Goal: Information Seeking & Learning: Learn about a topic

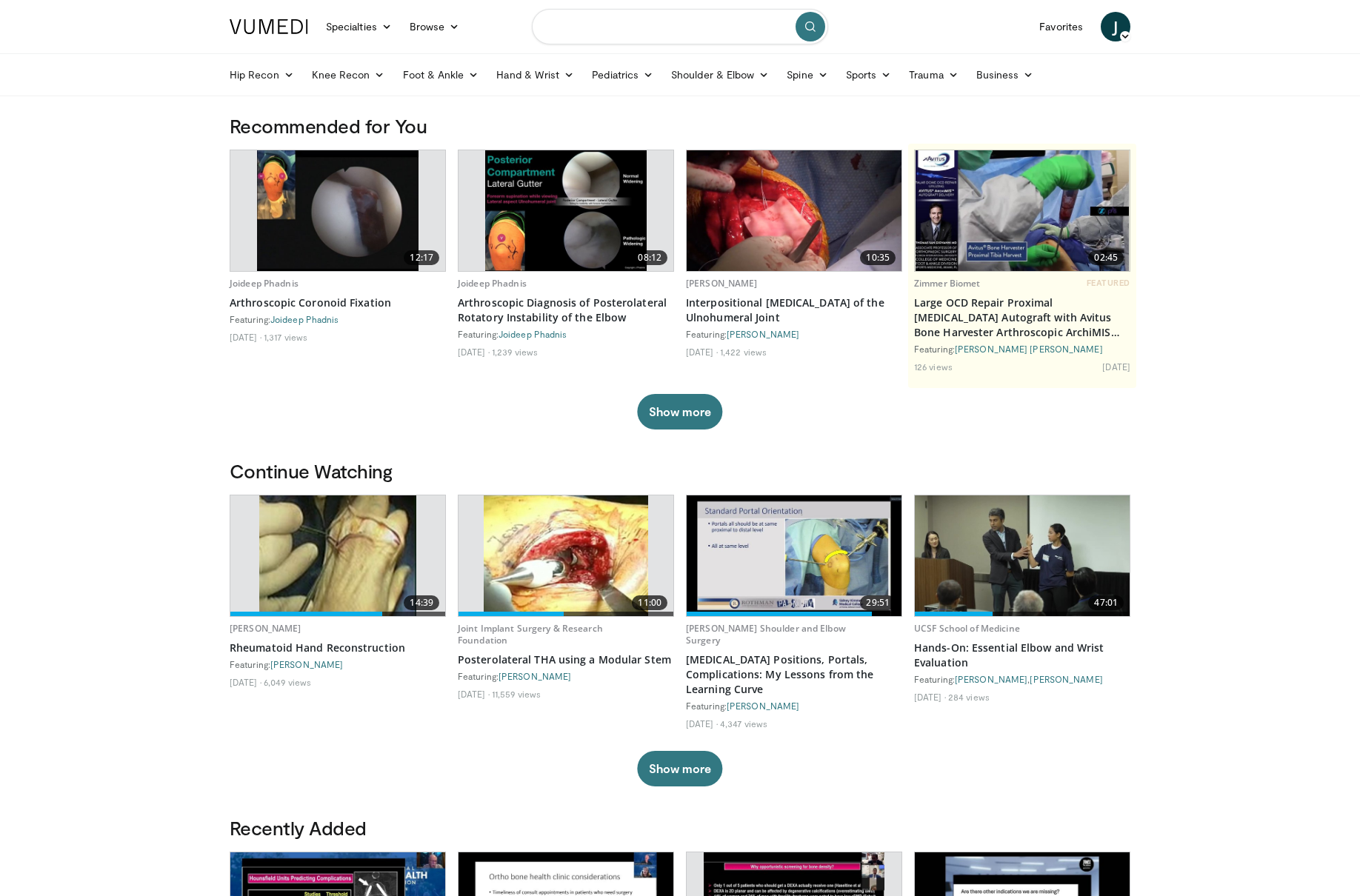
click at [609, 20] on input "Search topics, interventions" at bounding box center [680, 26] width 296 height 35
type input "**********"
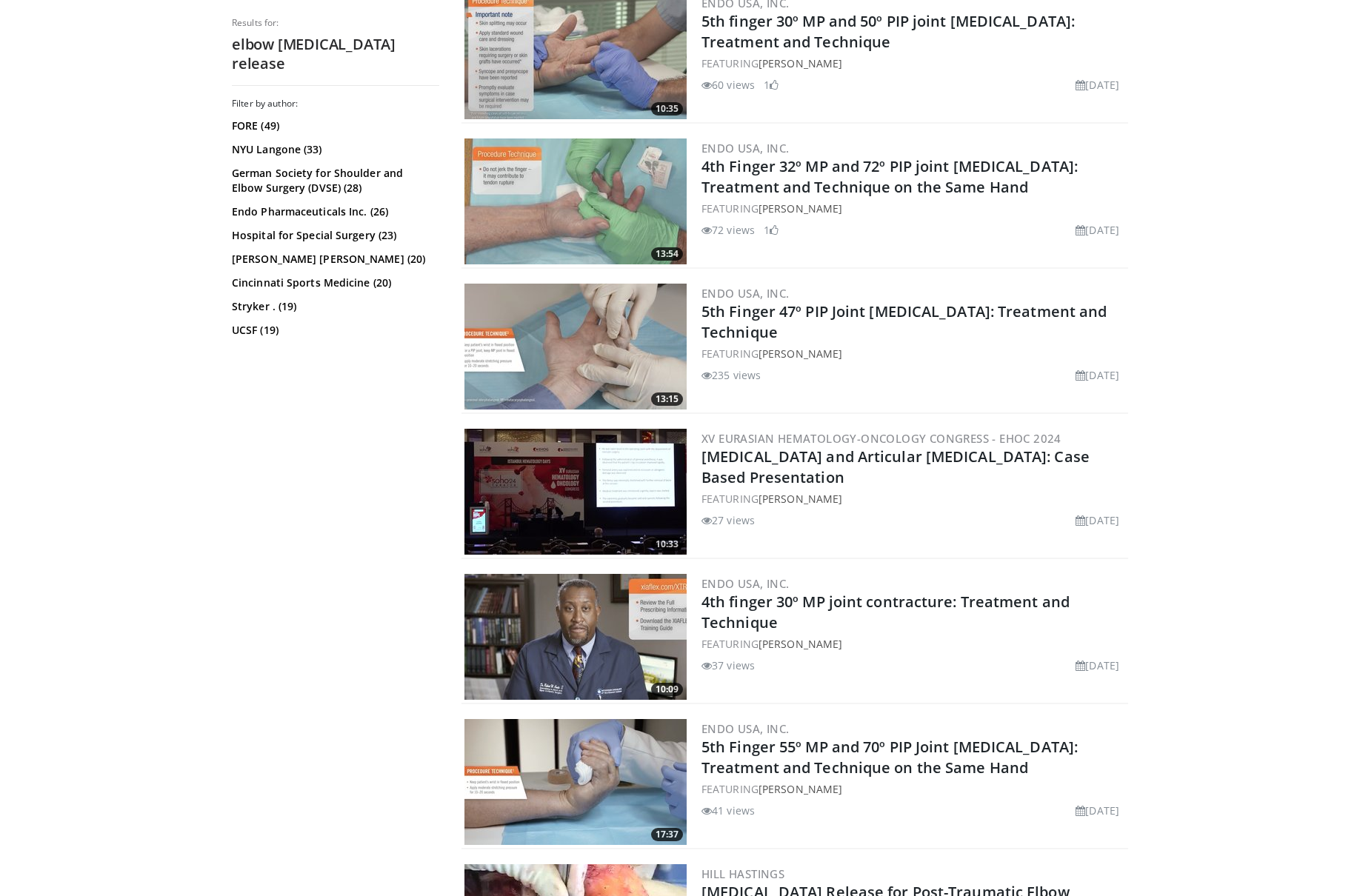
scroll to position [3087, 0]
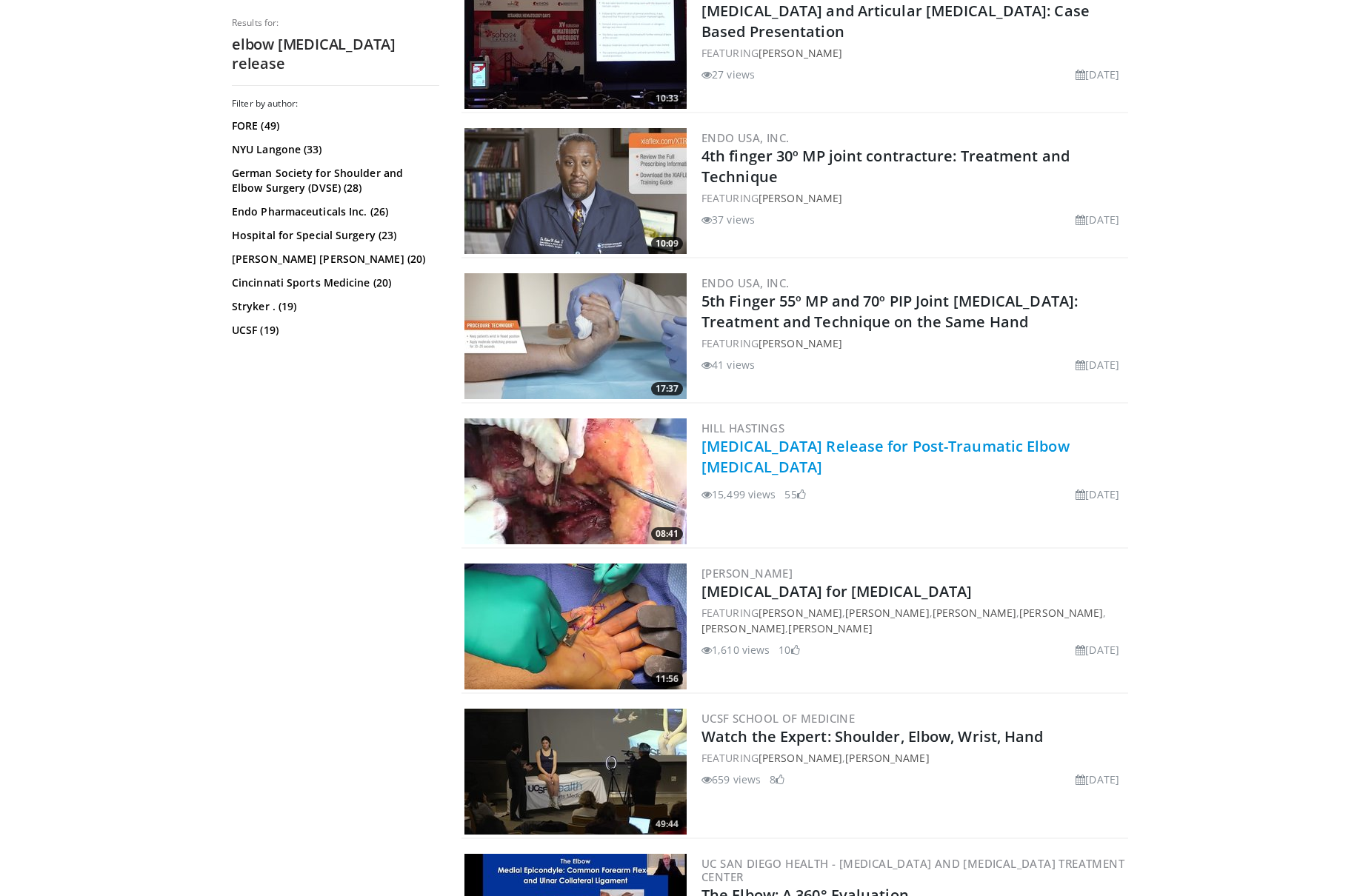
click at [906, 451] on link "[MEDICAL_DATA] Release for Post-Traumatic Elbow [MEDICAL_DATA]" at bounding box center [886, 456] width 368 height 41
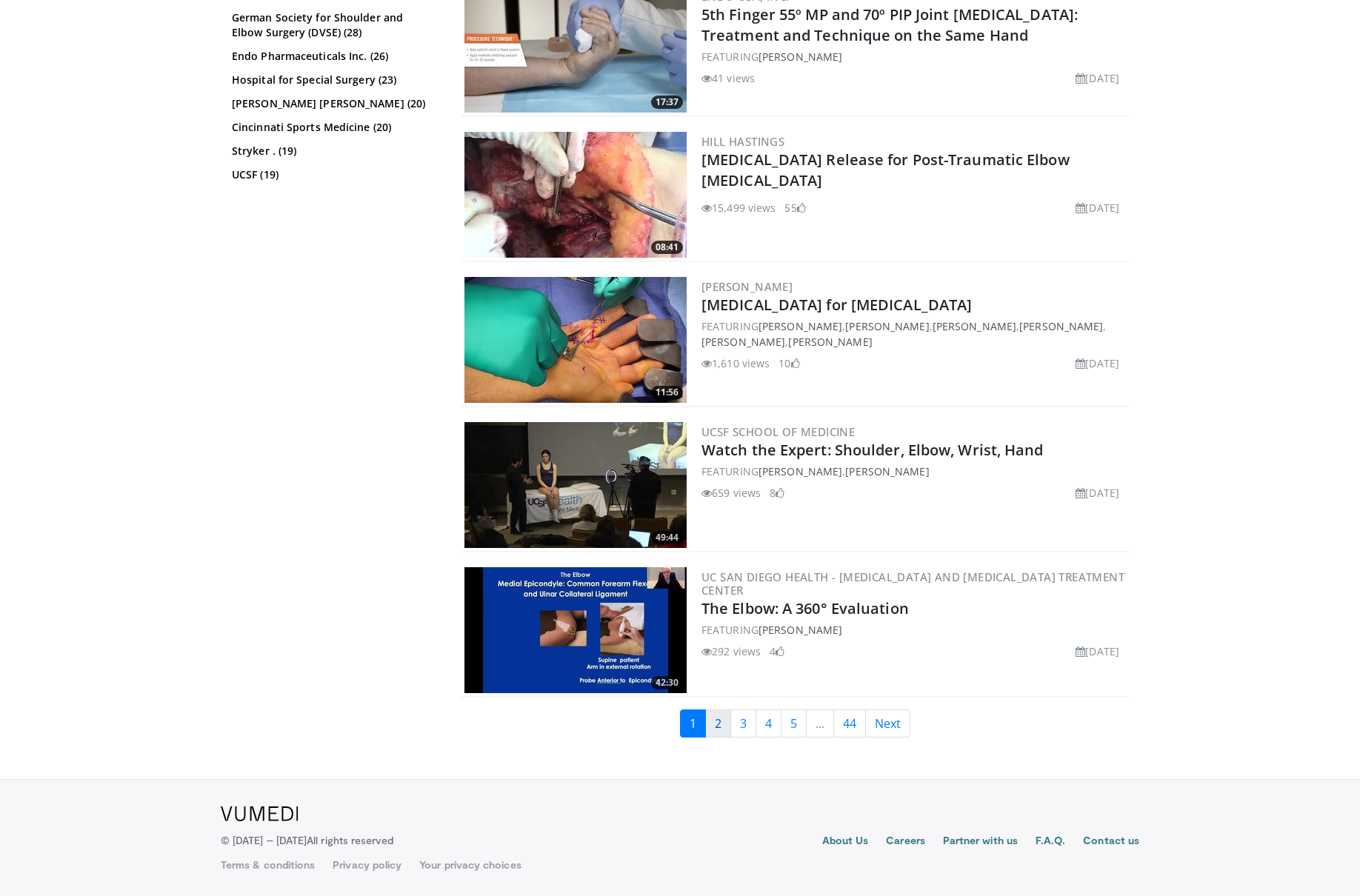
click at [712, 731] on link "2" at bounding box center [718, 723] width 26 height 28
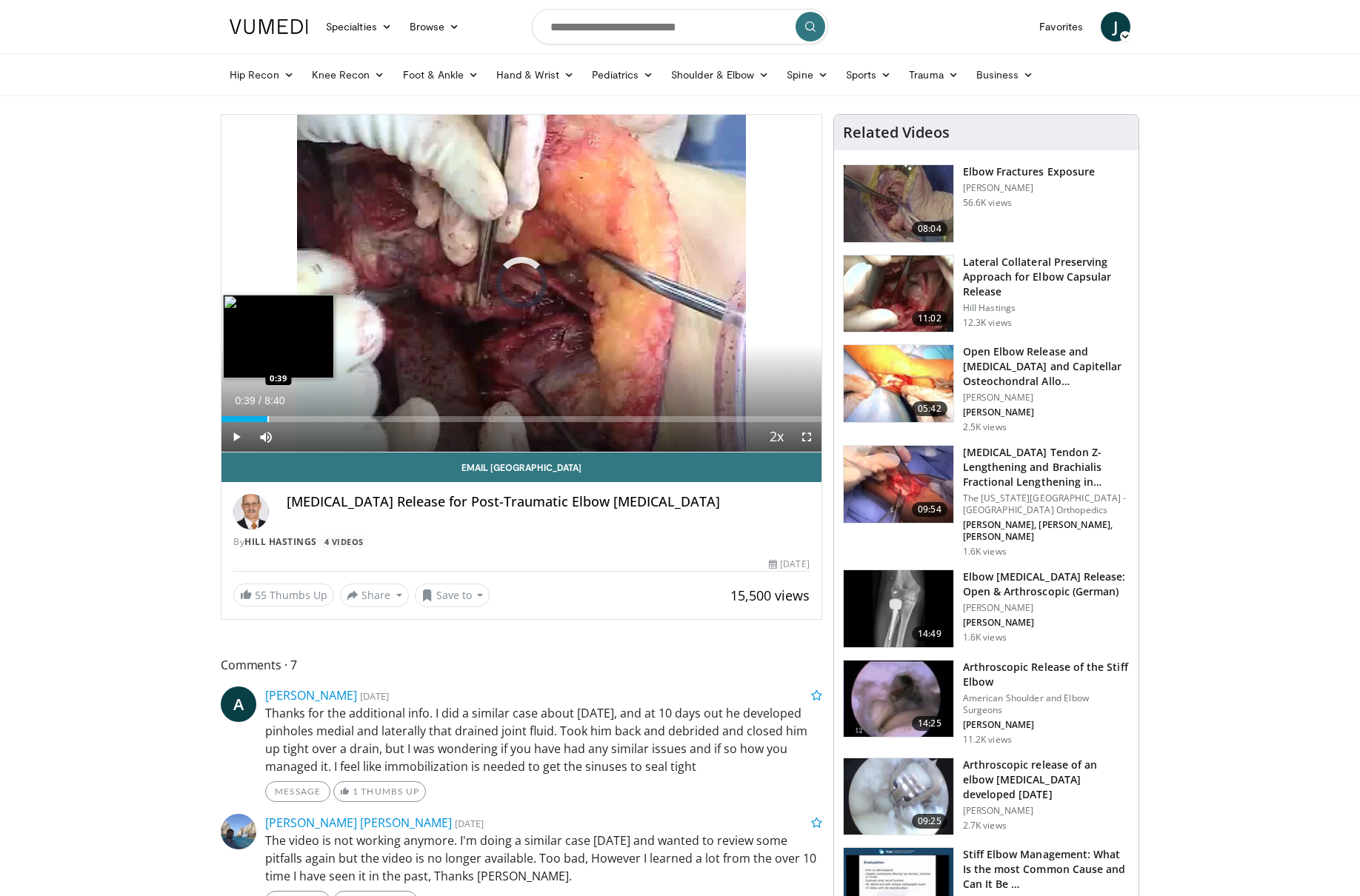
click at [267, 412] on div "Loaded : 7.65% 0:02 0:39" at bounding box center [521, 415] width 600 height 14
click at [315, 417] on div "Progress Bar" at bounding box center [315, 419] width 2 height 6
click at [282, 418] on div "Progress Bar" at bounding box center [283, 419] width 2 height 6
click at [262, 419] on div "Progress Bar" at bounding box center [262, 419] width 2 height 6
click at [297, 419] on div "Progress Bar" at bounding box center [298, 419] width 2 height 6
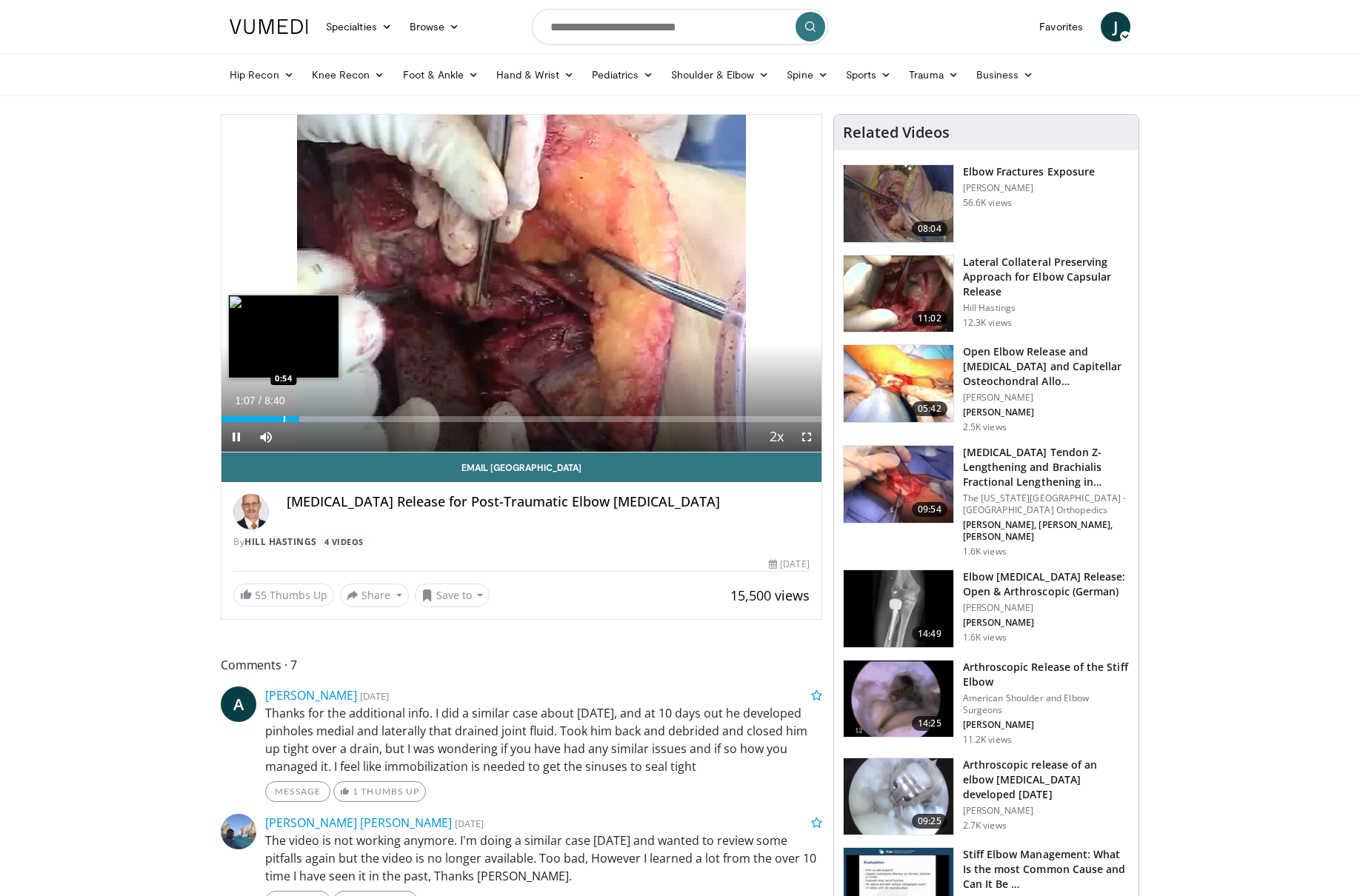
click at [284, 419] on div "Progress Bar" at bounding box center [284, 419] width 2 height 6
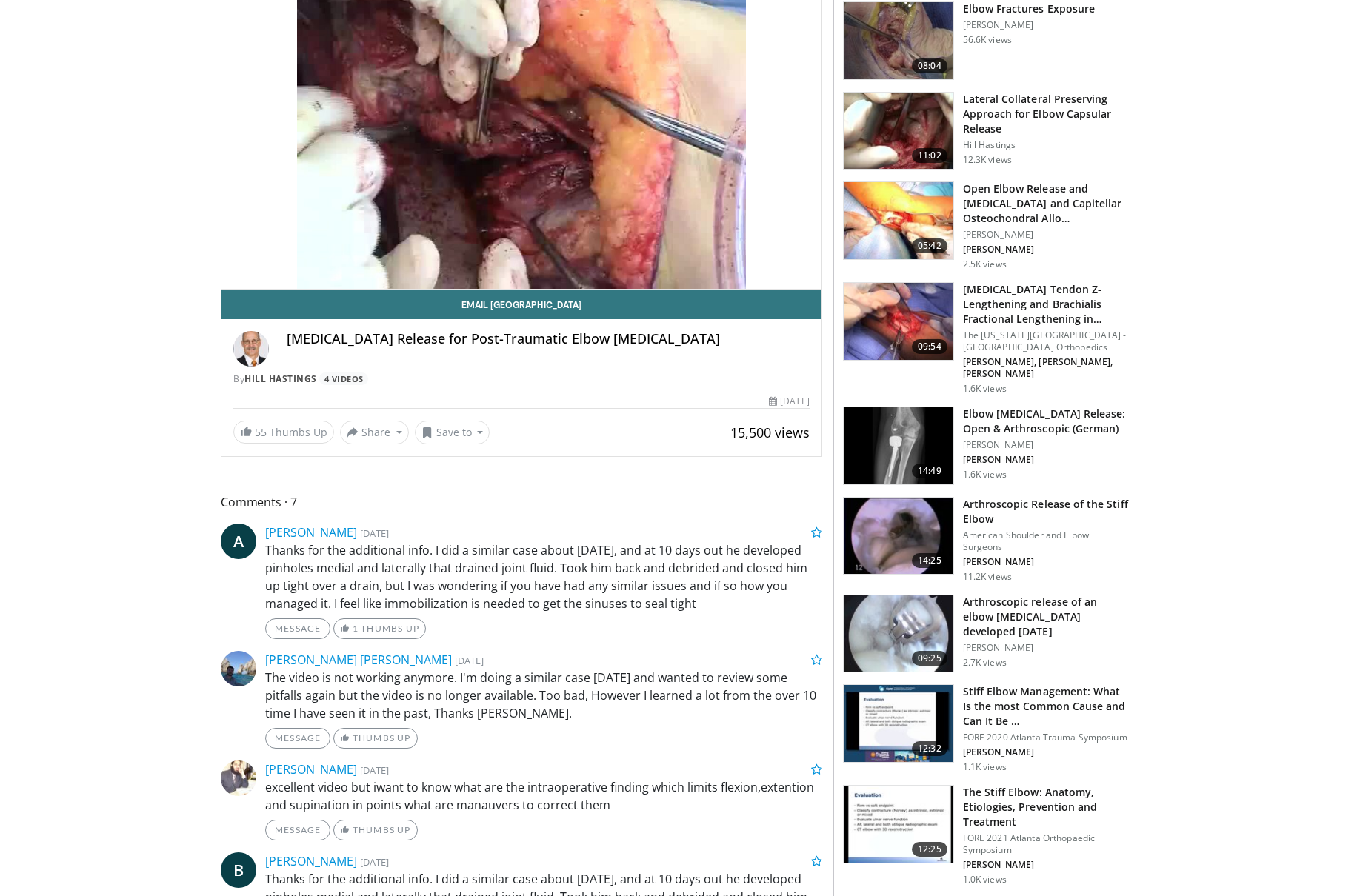
scroll to position [8, 0]
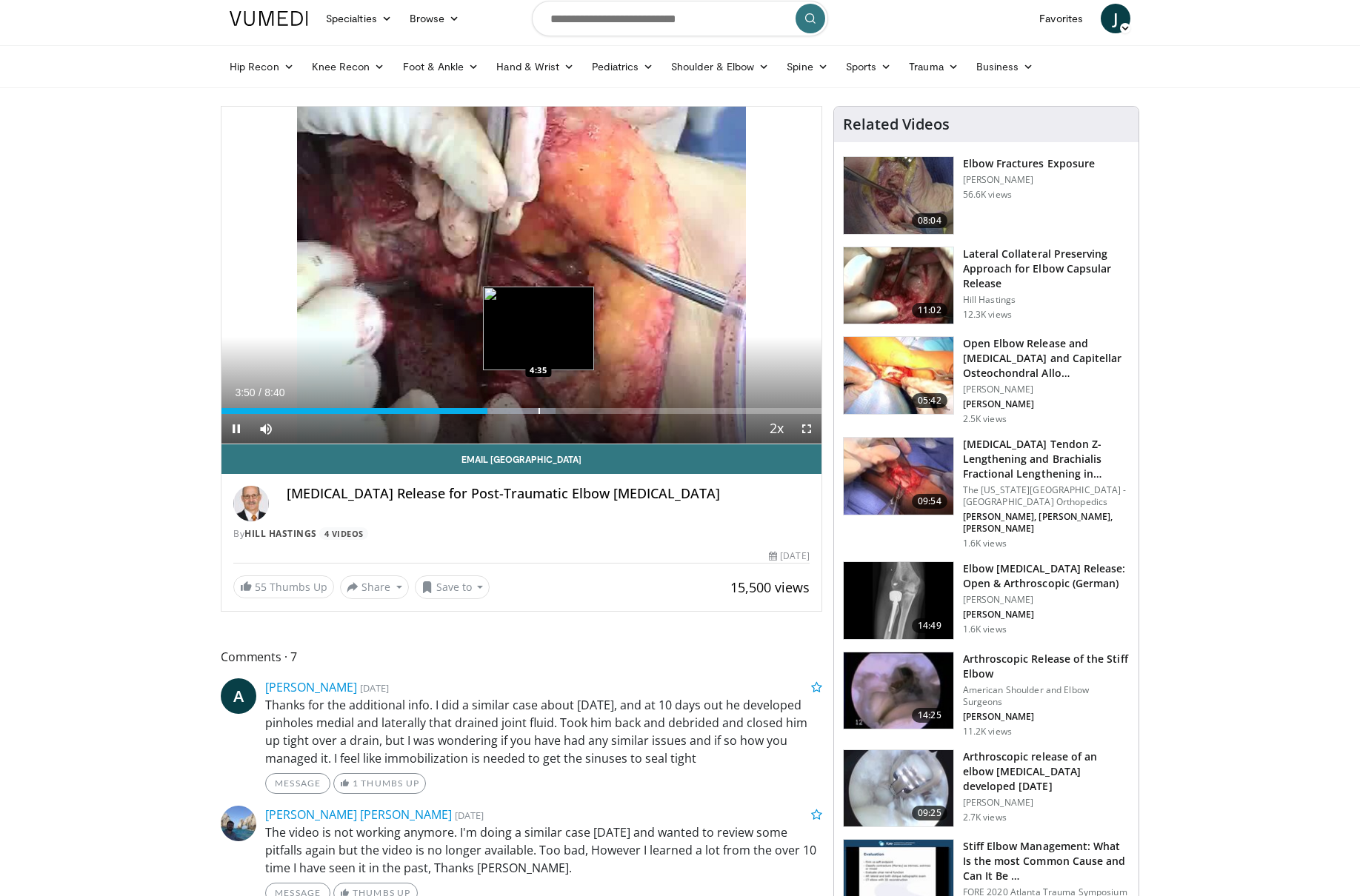
click at [535, 407] on div "Loaded : 55.74% 3:51 4:35" at bounding box center [521, 407] width 600 height 14
click at [552, 409] on div "Progress Bar" at bounding box center [553, 411] width 2 height 6
click at [577, 410] on div "Progress Bar" at bounding box center [578, 411] width 2 height 6
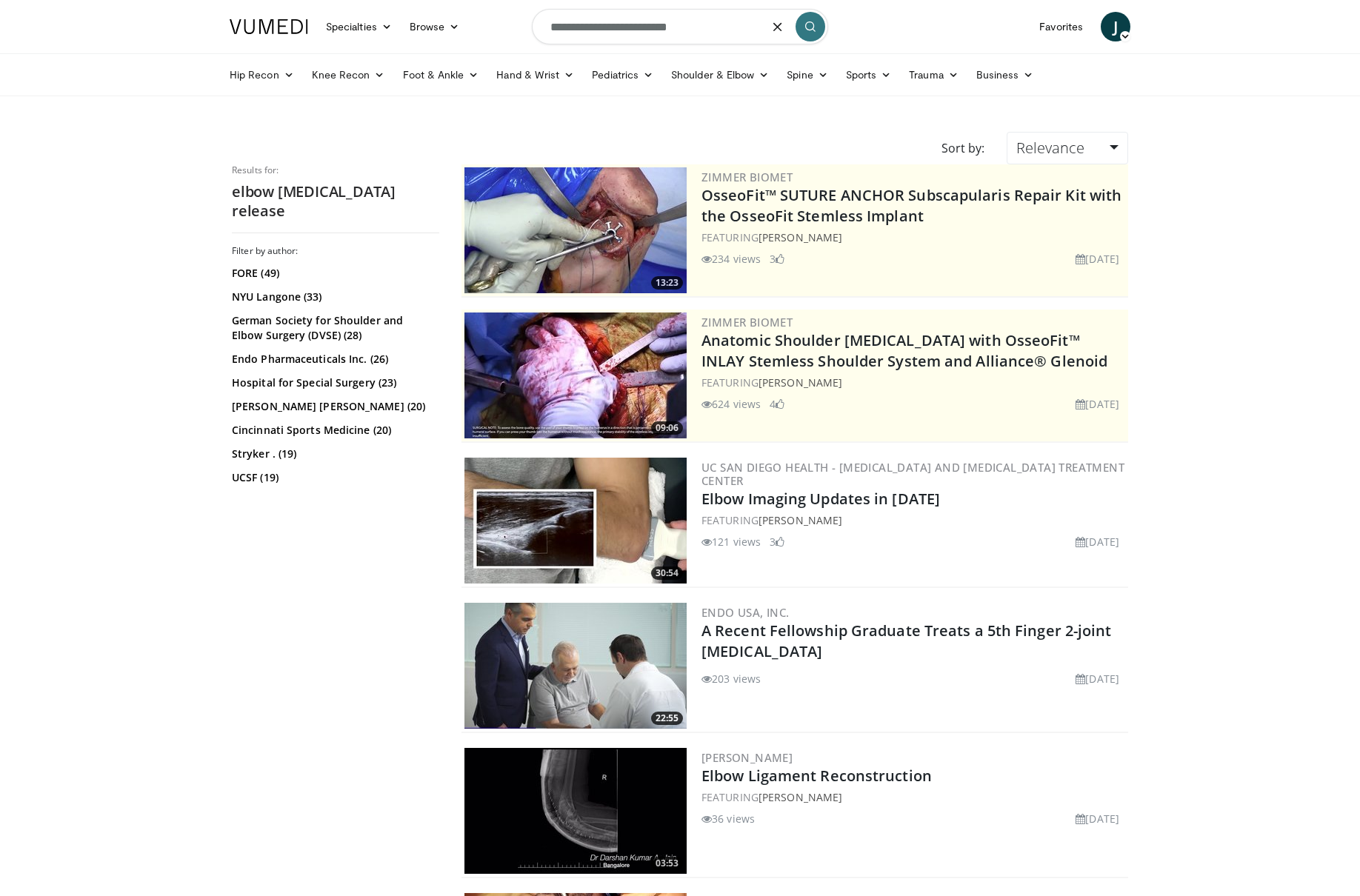
click at [645, 27] on input "**********" at bounding box center [680, 26] width 296 height 35
drag, startPoint x: 714, startPoint y: 39, endPoint x: 527, endPoint y: 40, distance: 187.0
click at [527, 40] on nav "Specialties Adult & Family Medicine Allergy, Asthma, Immunology Anesthesiology …" at bounding box center [680, 26] width 918 height 54
type input "*"
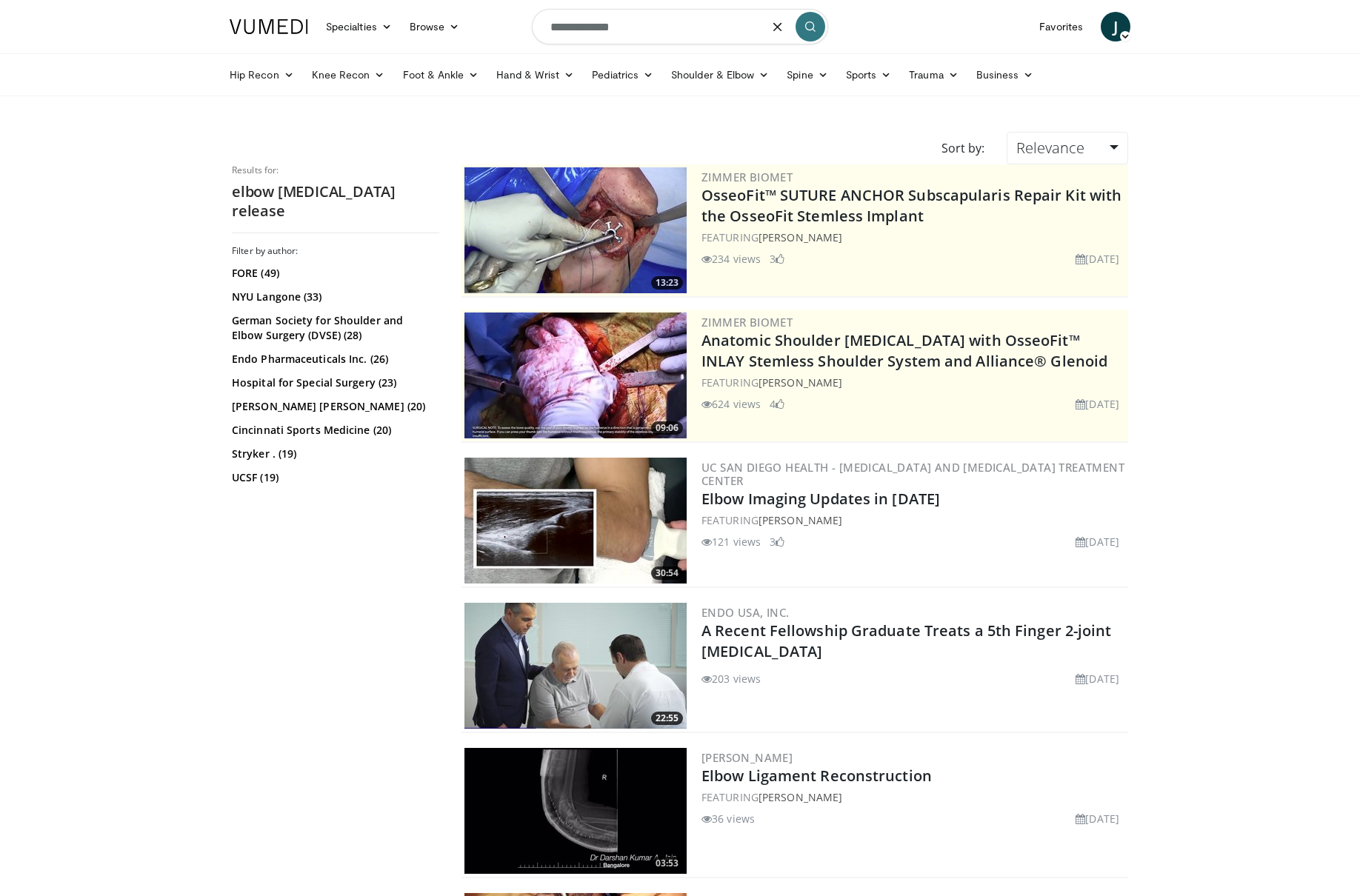
type input "**********"
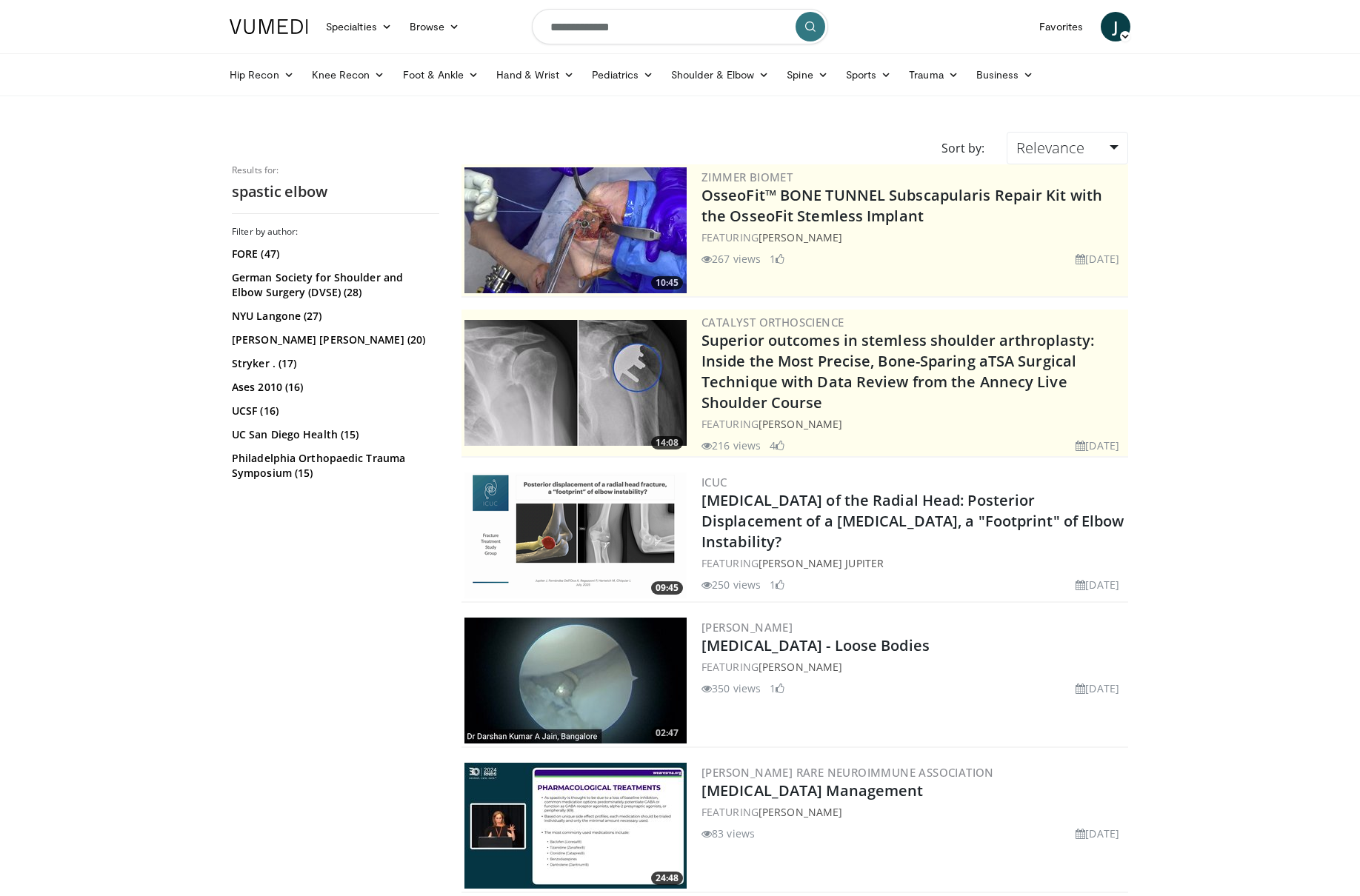
click at [650, 29] on input "**********" at bounding box center [680, 26] width 296 height 35
click at [654, 29] on input "**********" at bounding box center [680, 26] width 296 height 35
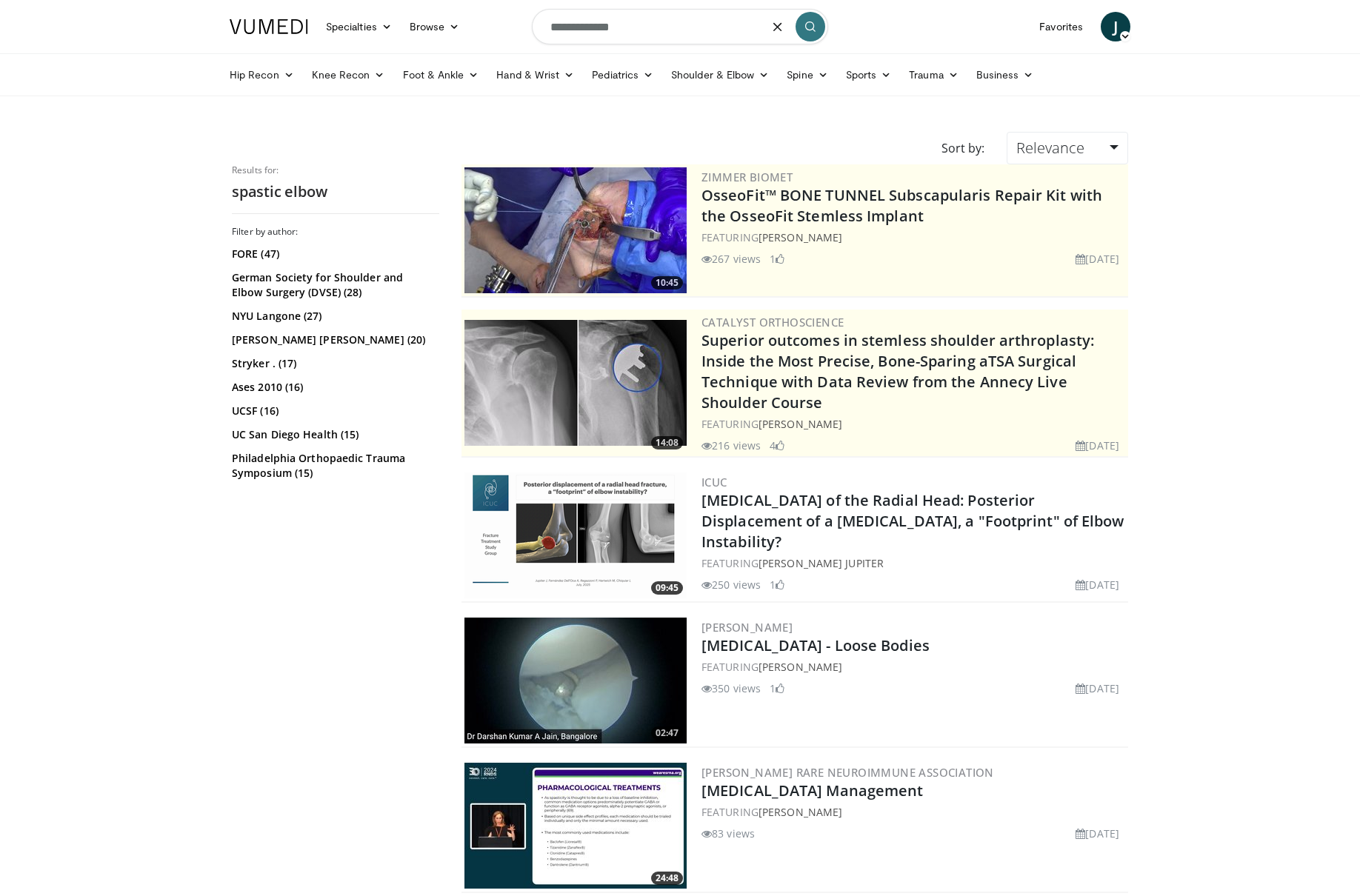
click at [654, 29] on input "**********" at bounding box center [680, 26] width 296 height 35
type input "**********"
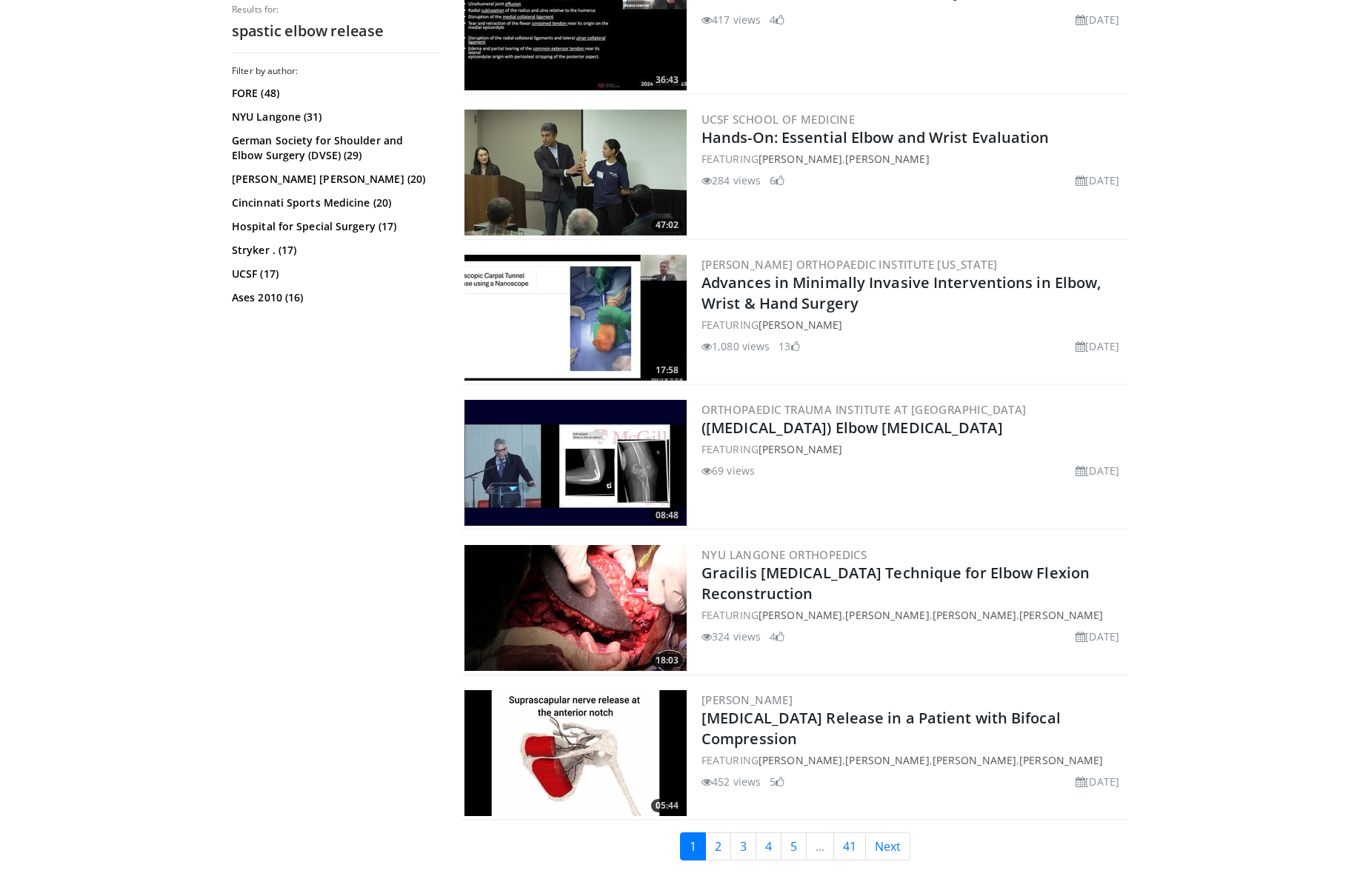
scroll to position [3362, 0]
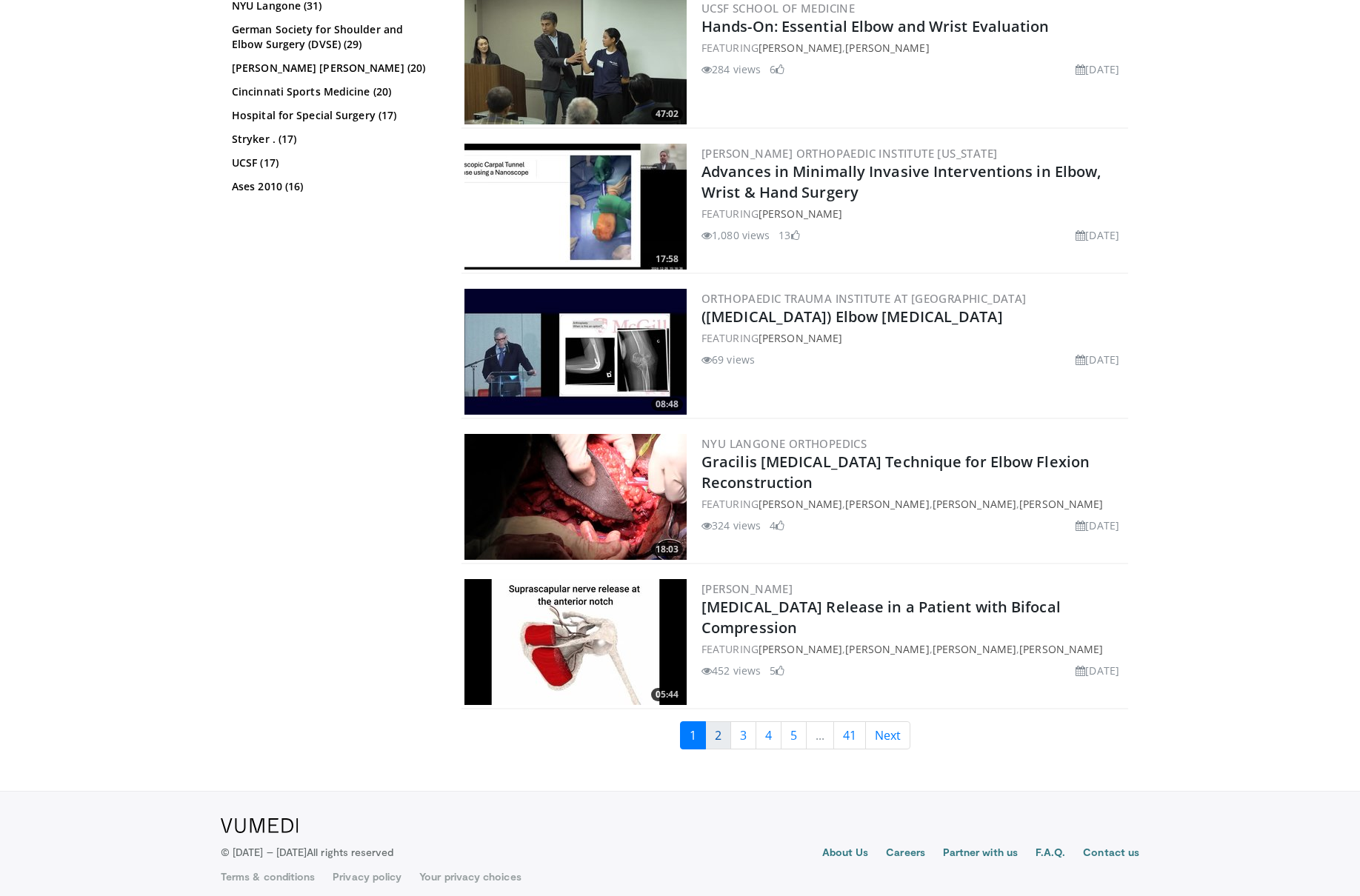
click at [722, 738] on link "2" at bounding box center [718, 735] width 26 height 28
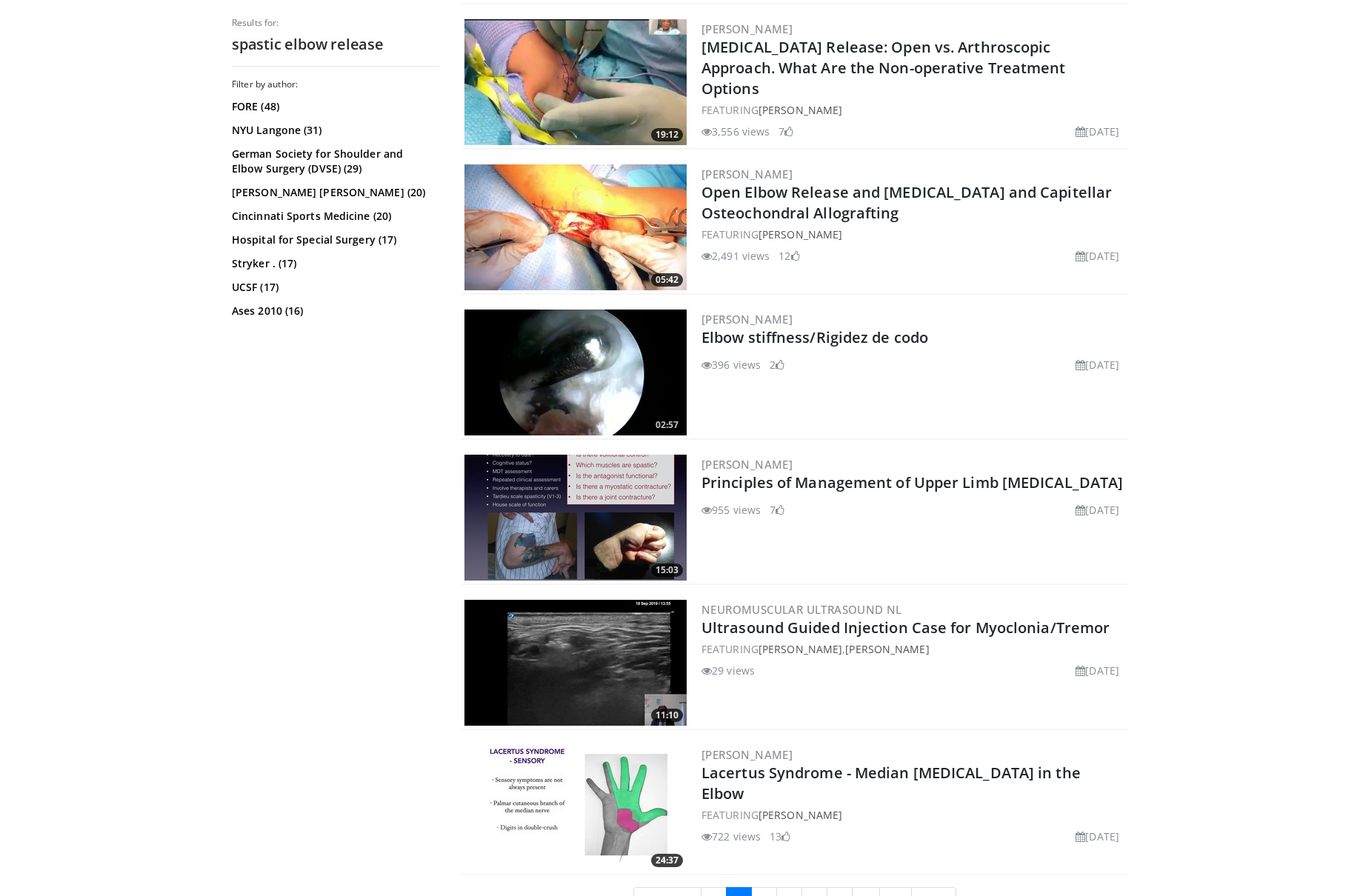
scroll to position [3374, 0]
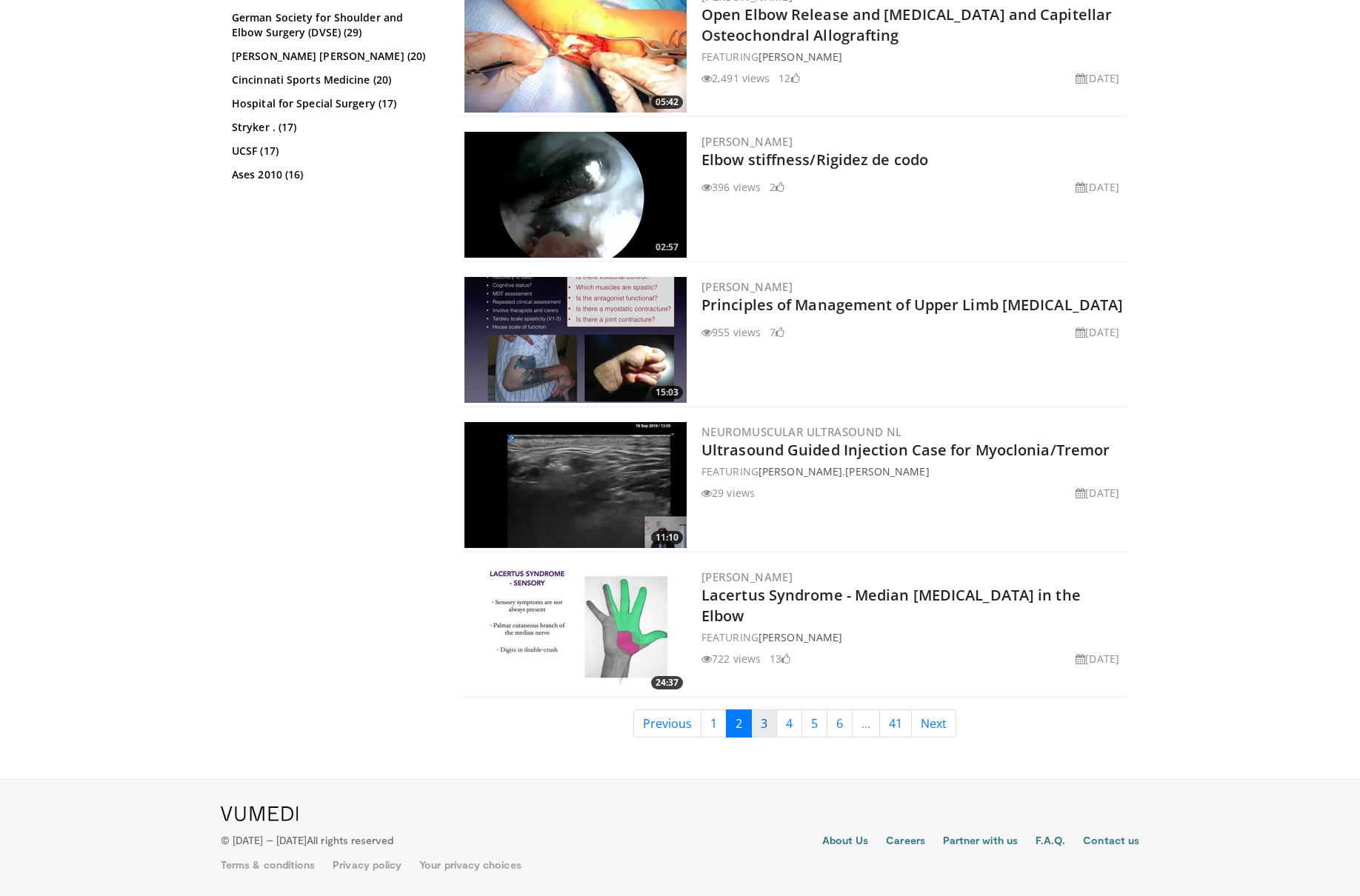
click at [757, 730] on link "3" at bounding box center [764, 723] width 26 height 28
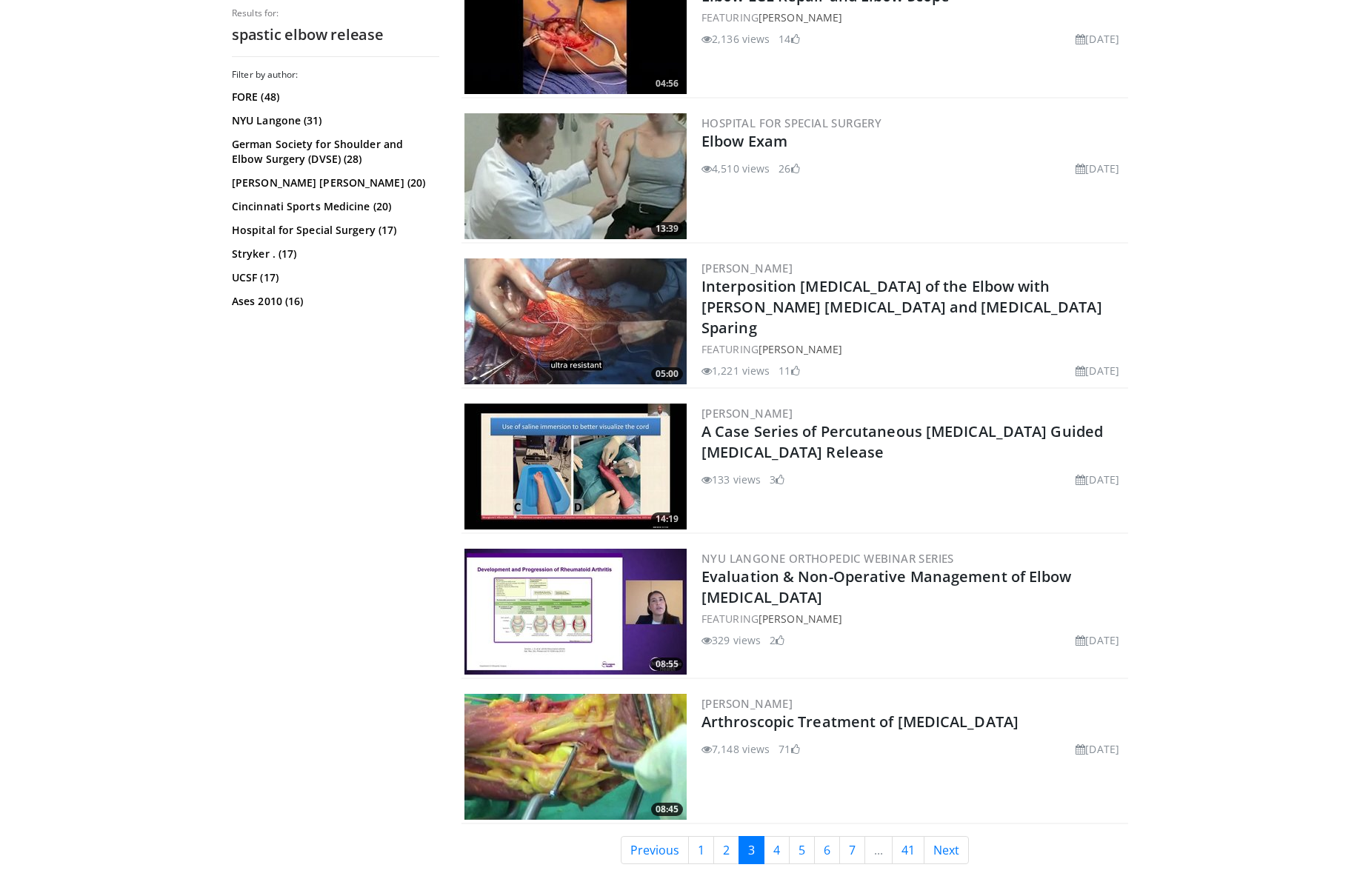
scroll to position [3145, 0]
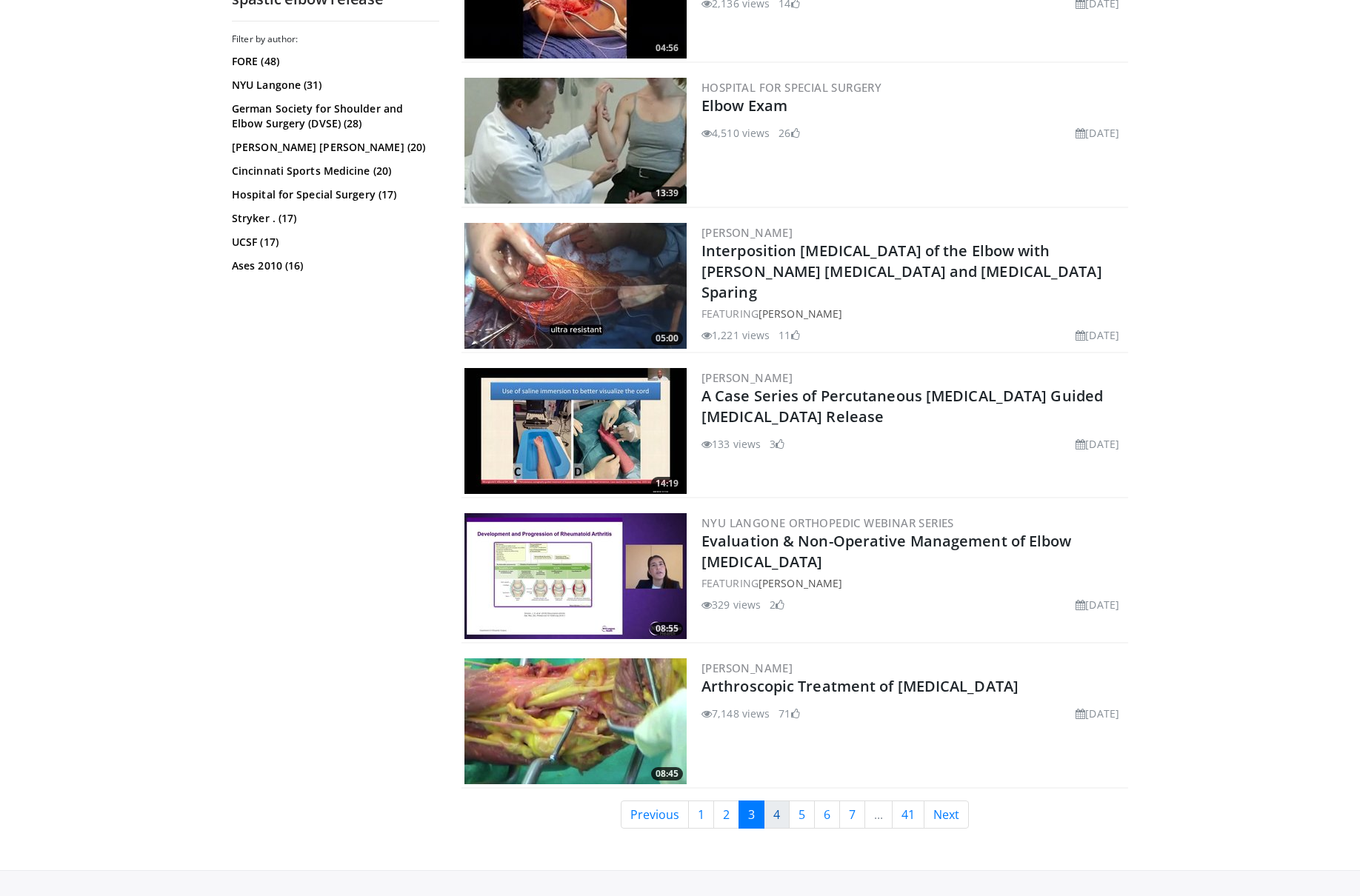
click at [771, 816] on link "4" at bounding box center [776, 814] width 26 height 28
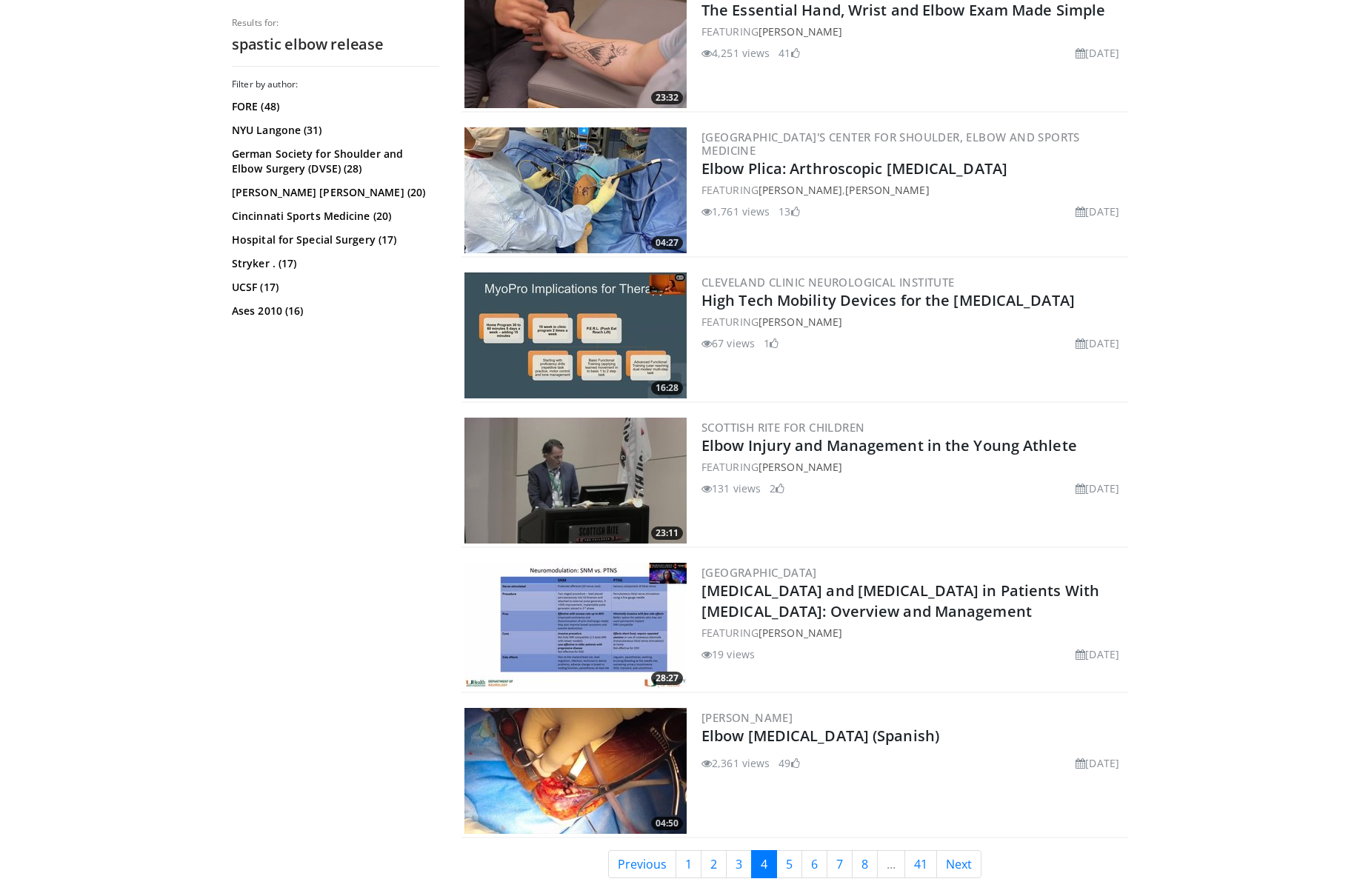
scroll to position [2648, 0]
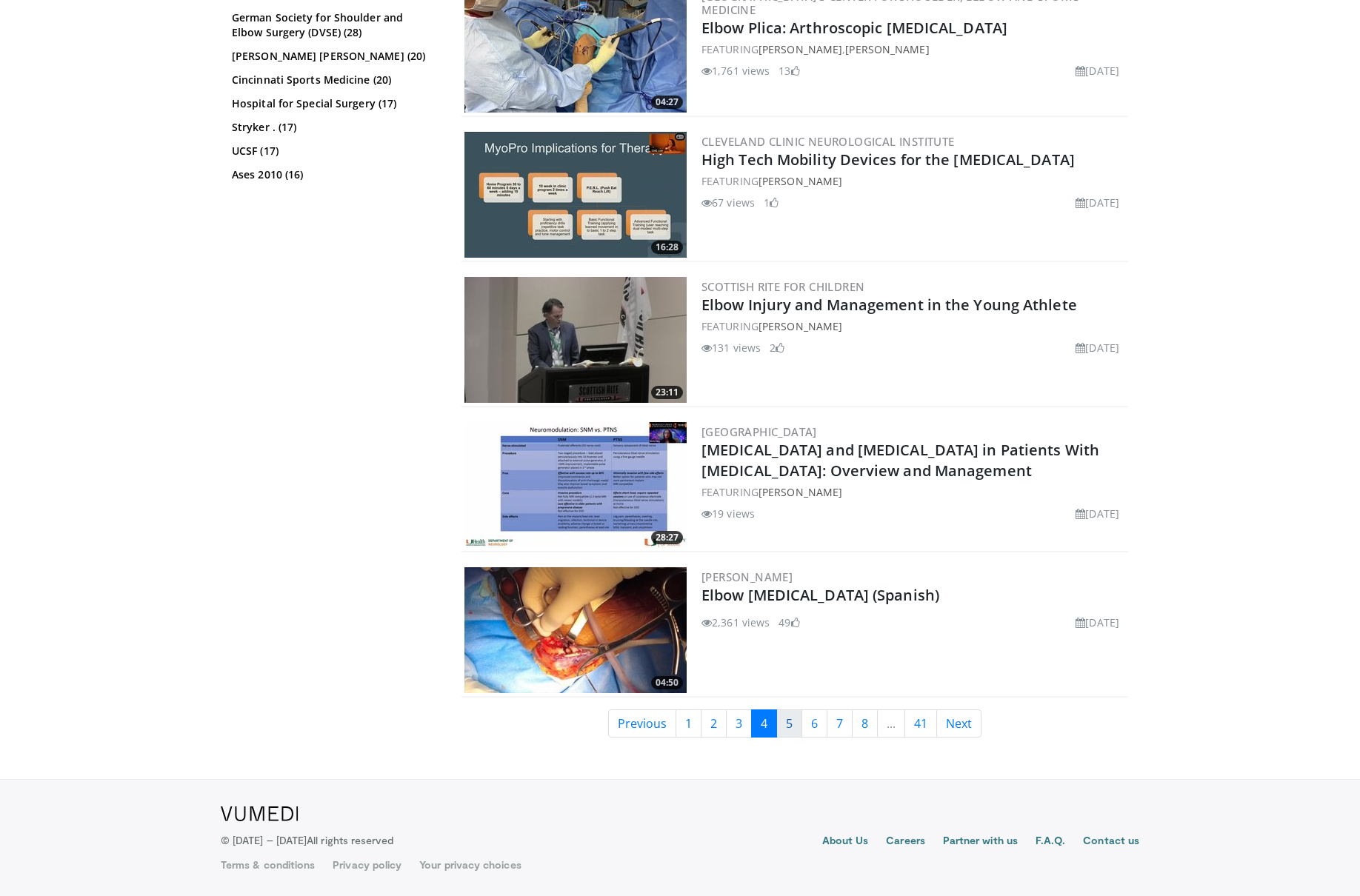
click at [788, 727] on link "5" at bounding box center [789, 723] width 26 height 28
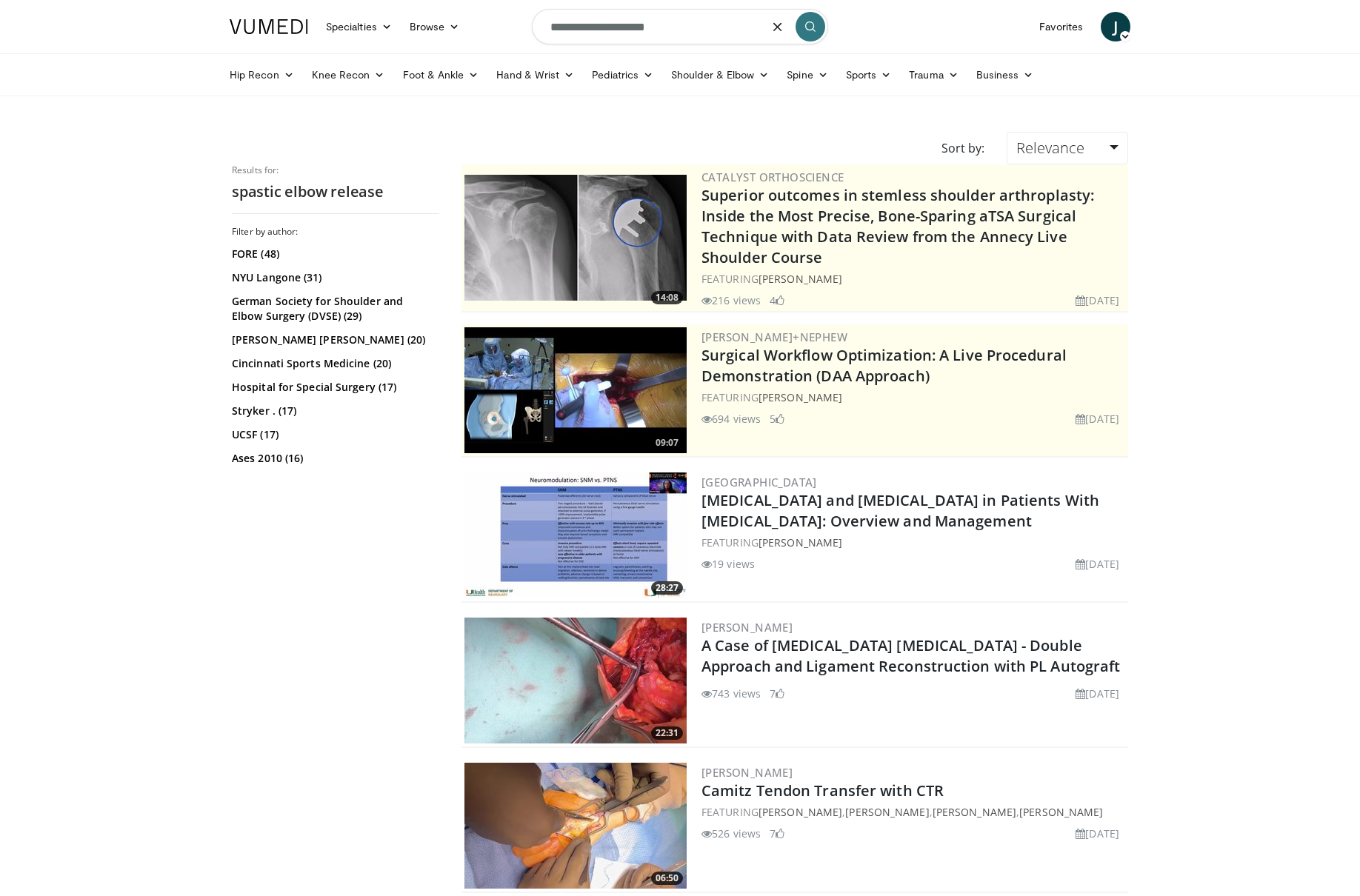
click at [737, 29] on input "**********" at bounding box center [680, 26] width 296 height 35
click at [741, 31] on input "**********" at bounding box center [680, 26] width 296 height 35
click at [745, 32] on input "**********" at bounding box center [680, 26] width 296 height 35
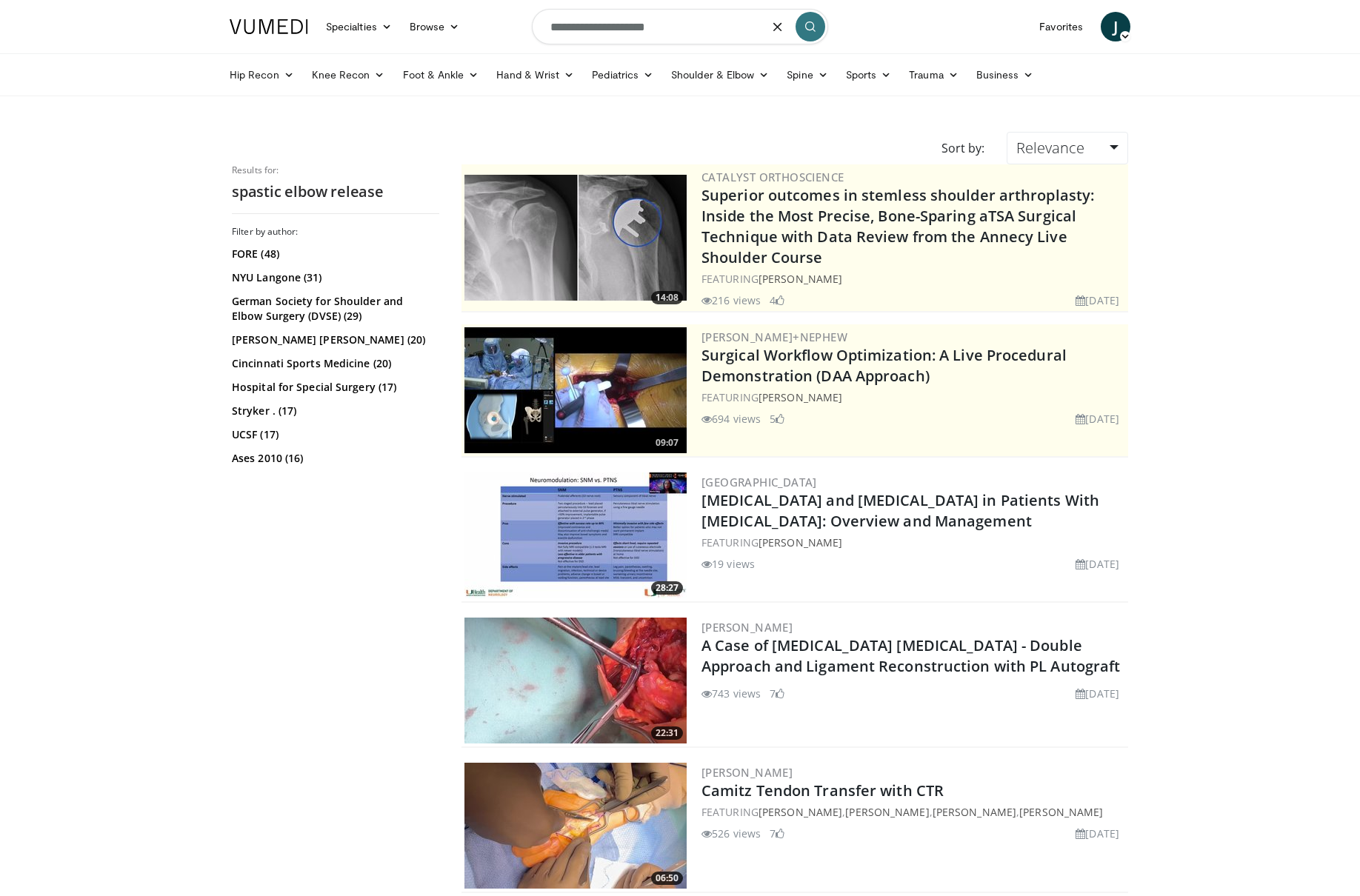
click at [746, 32] on input "**********" at bounding box center [680, 26] width 296 height 35
type input "**********"
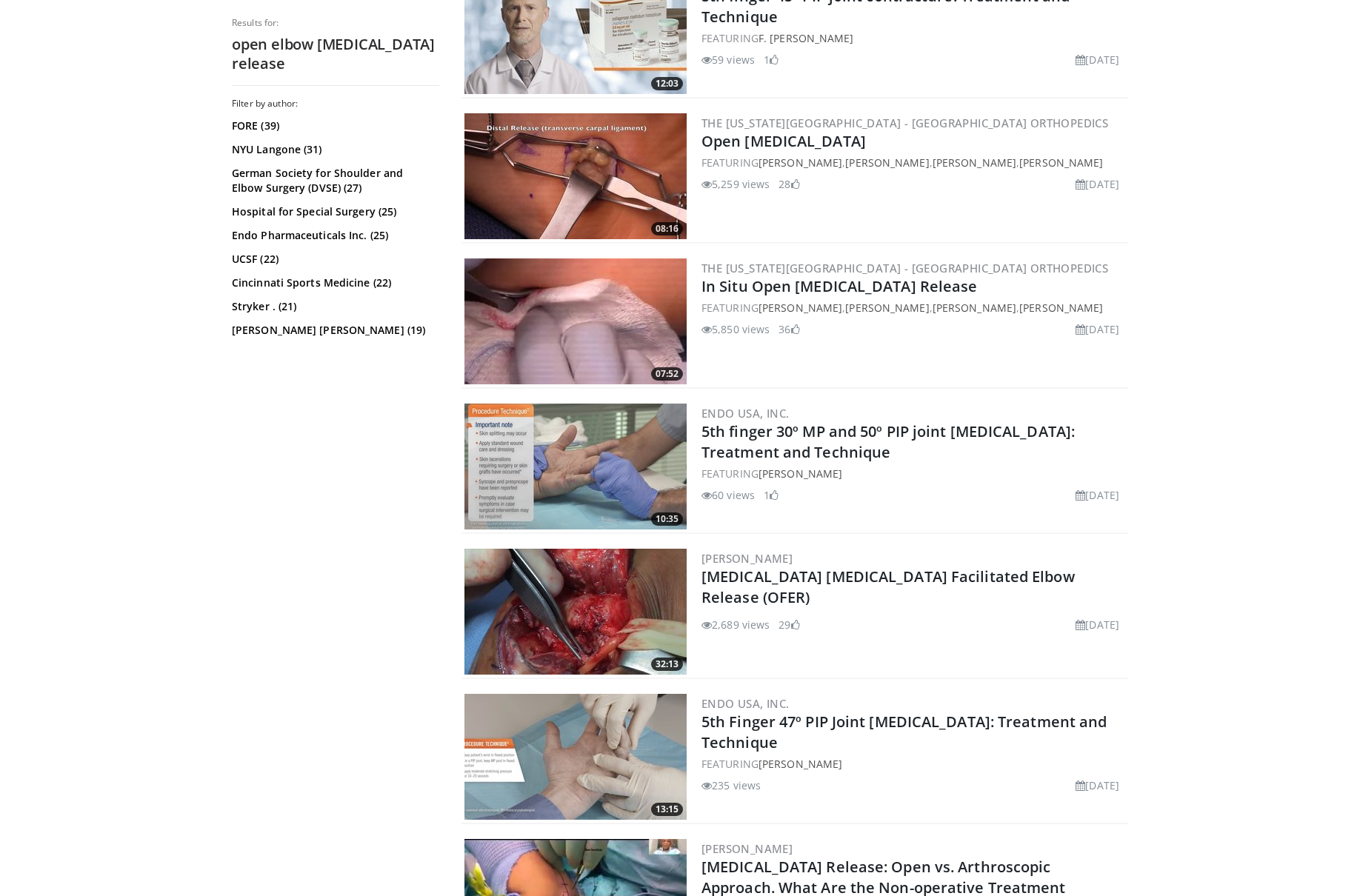
scroll to position [3476, 0]
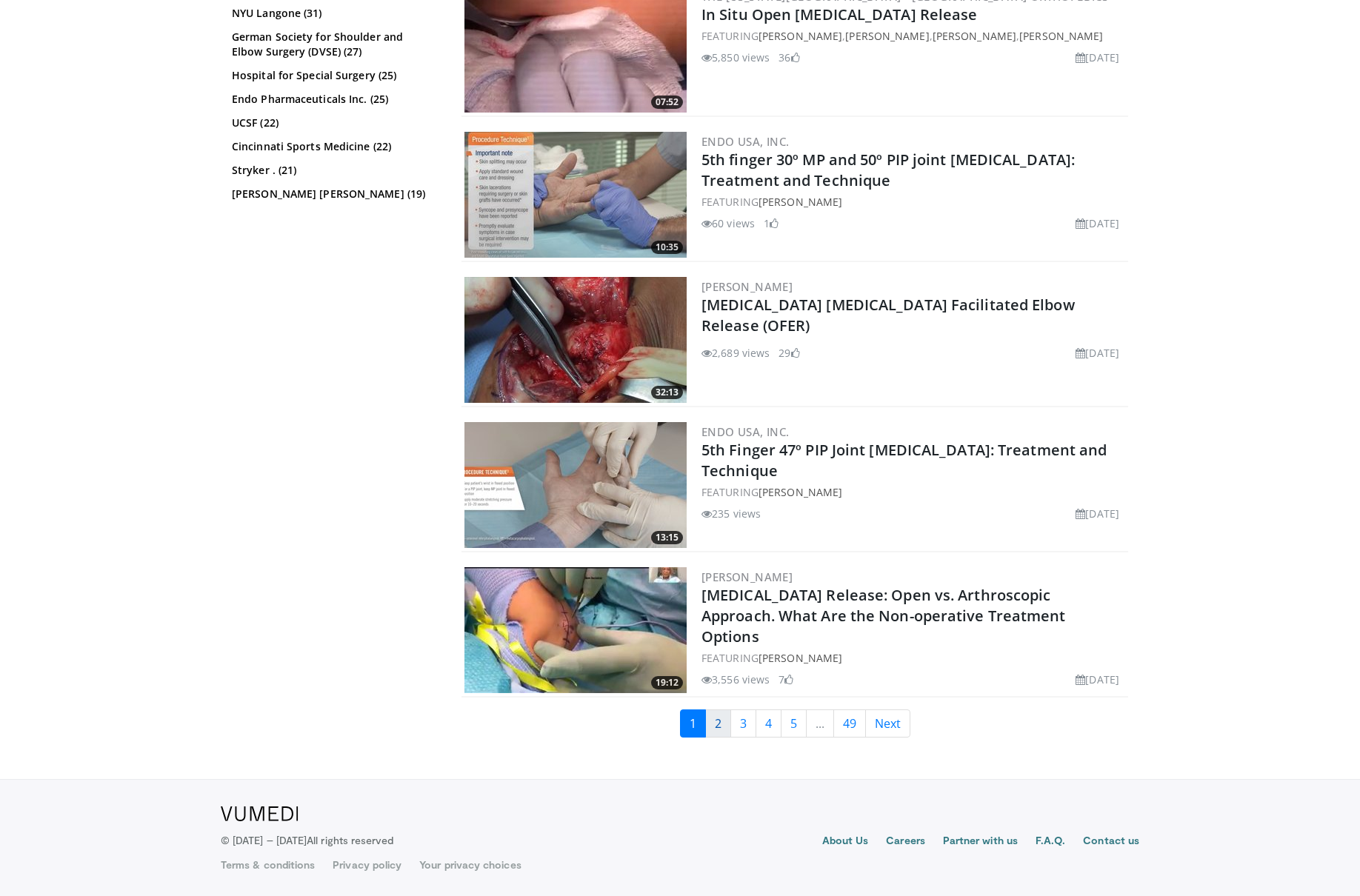
click at [721, 715] on link "2" at bounding box center [718, 723] width 26 height 28
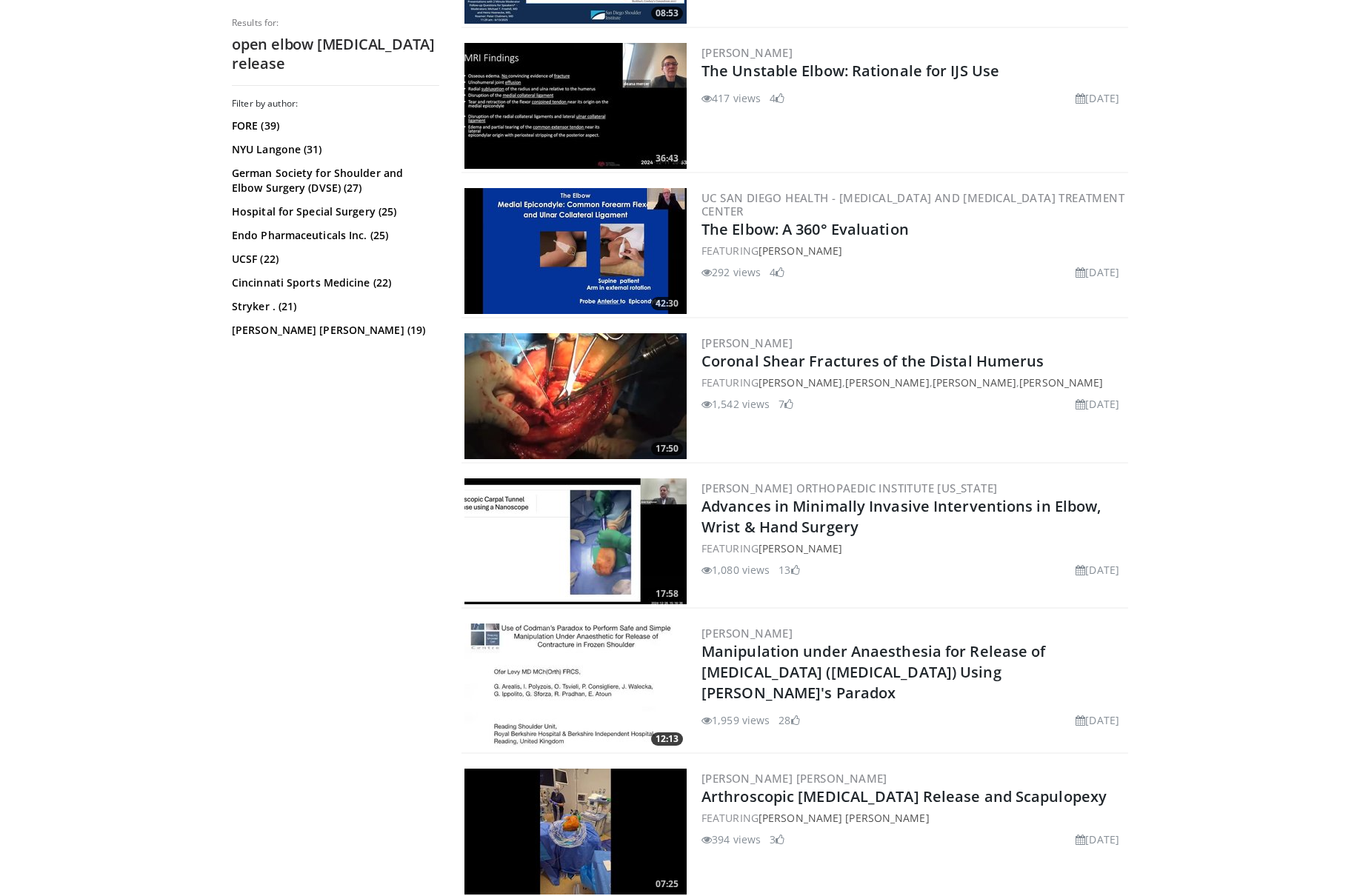
scroll to position [2570, 0]
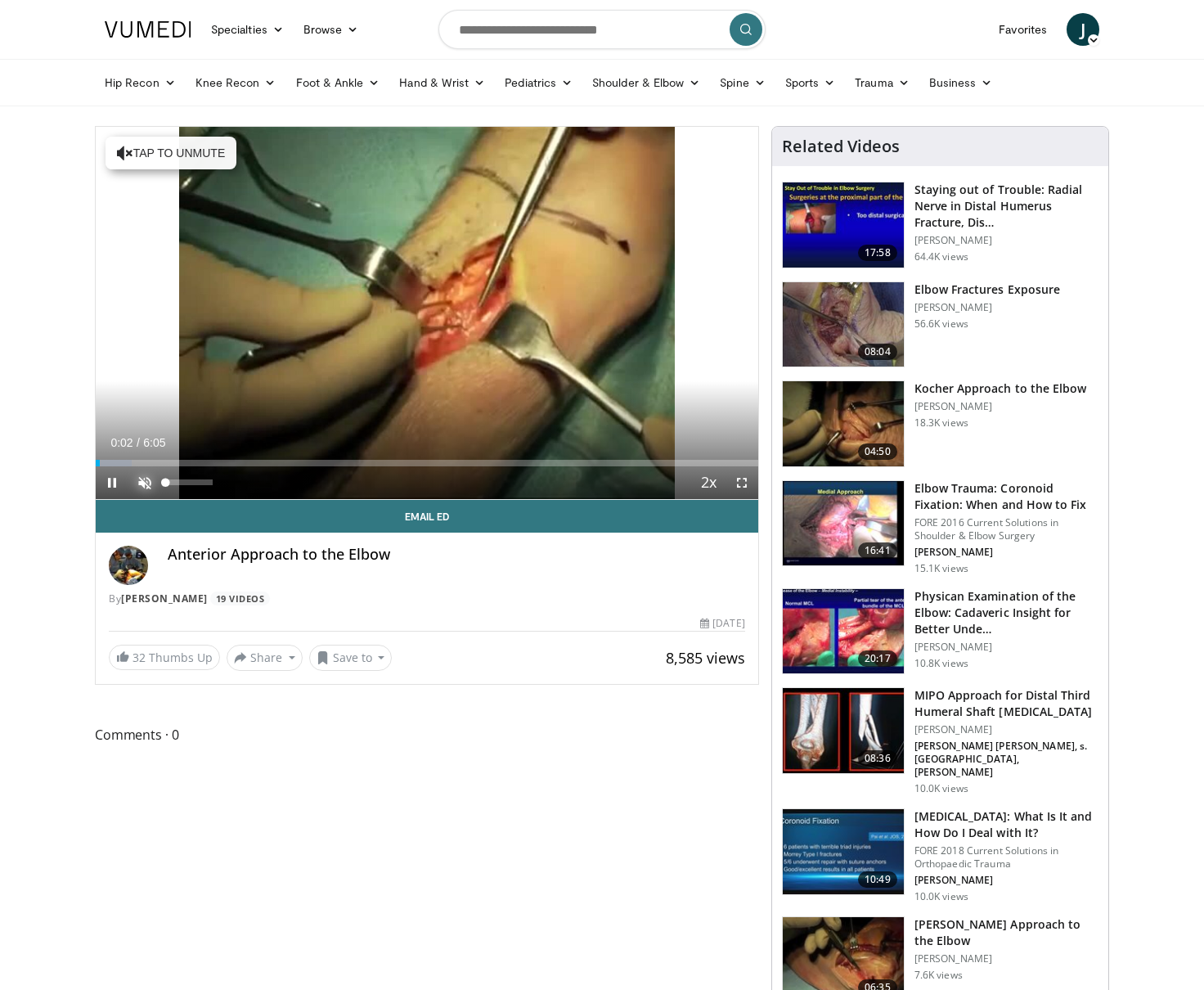
click at [148, 482] on span "Video Player" at bounding box center [144, 482] width 32 height 32
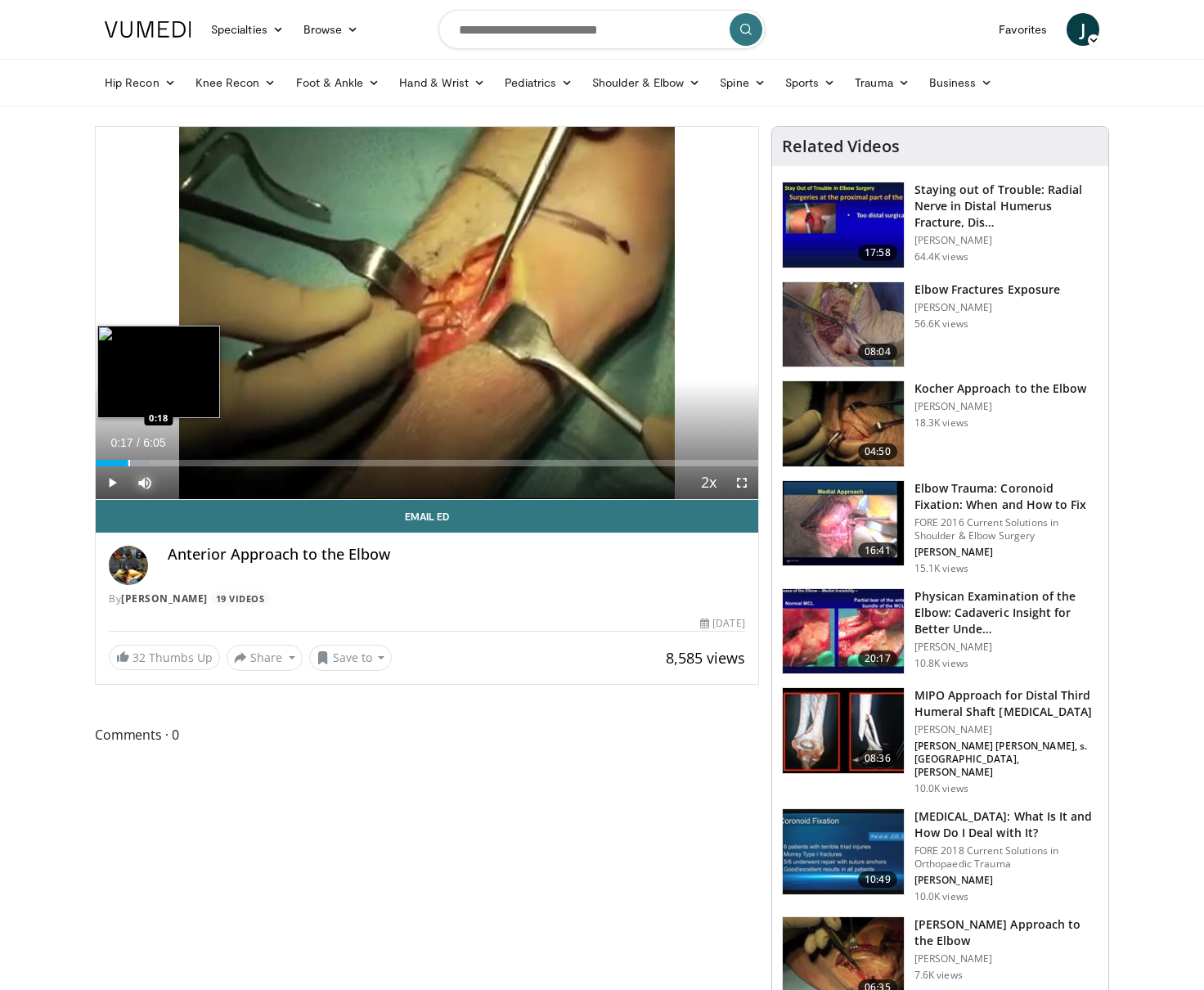
click at [127, 462] on div "Progress Bar" at bounding box center [122, 463] width 54 height 7
click at [117, 460] on div "0:19" at bounding box center [113, 463] width 36 height 7
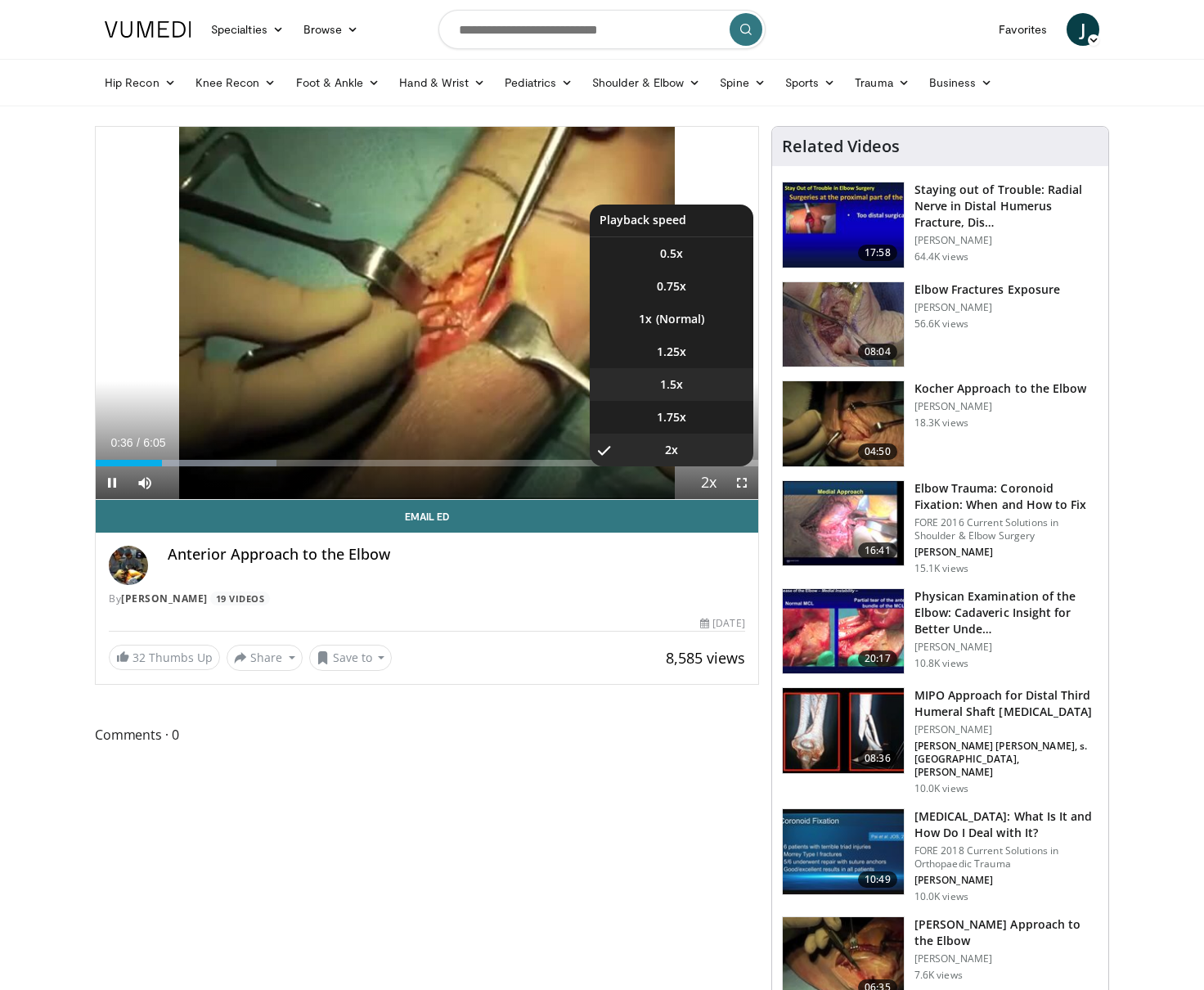
click at [687, 382] on li "1.5x" at bounding box center [672, 384] width 163 height 32
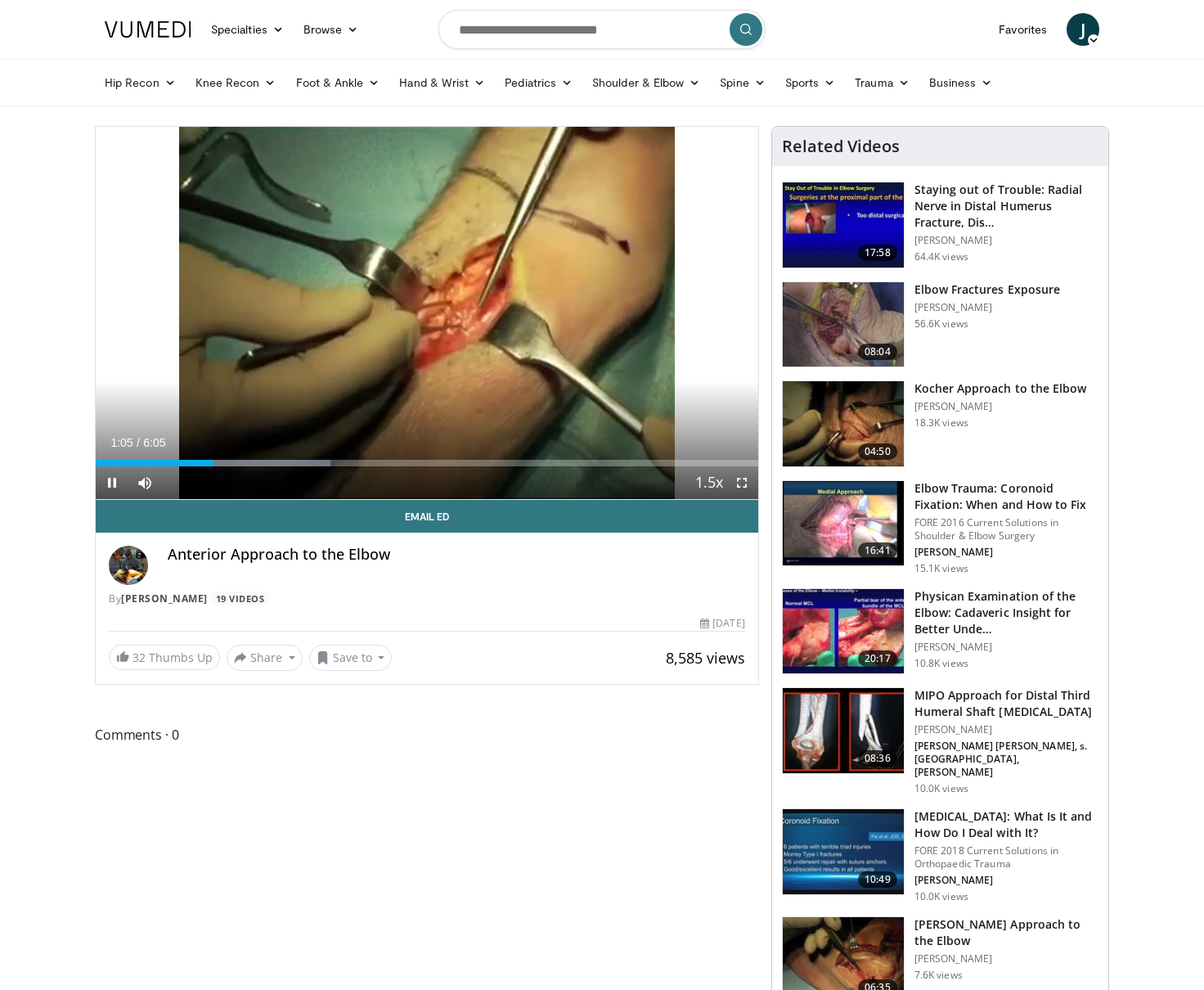
click at [238, 469] on div "Current Time 1:05 / Duration 6:05 Pause Skip Backward Skip Forward Mute Loaded …" at bounding box center [427, 482] width 662 height 32
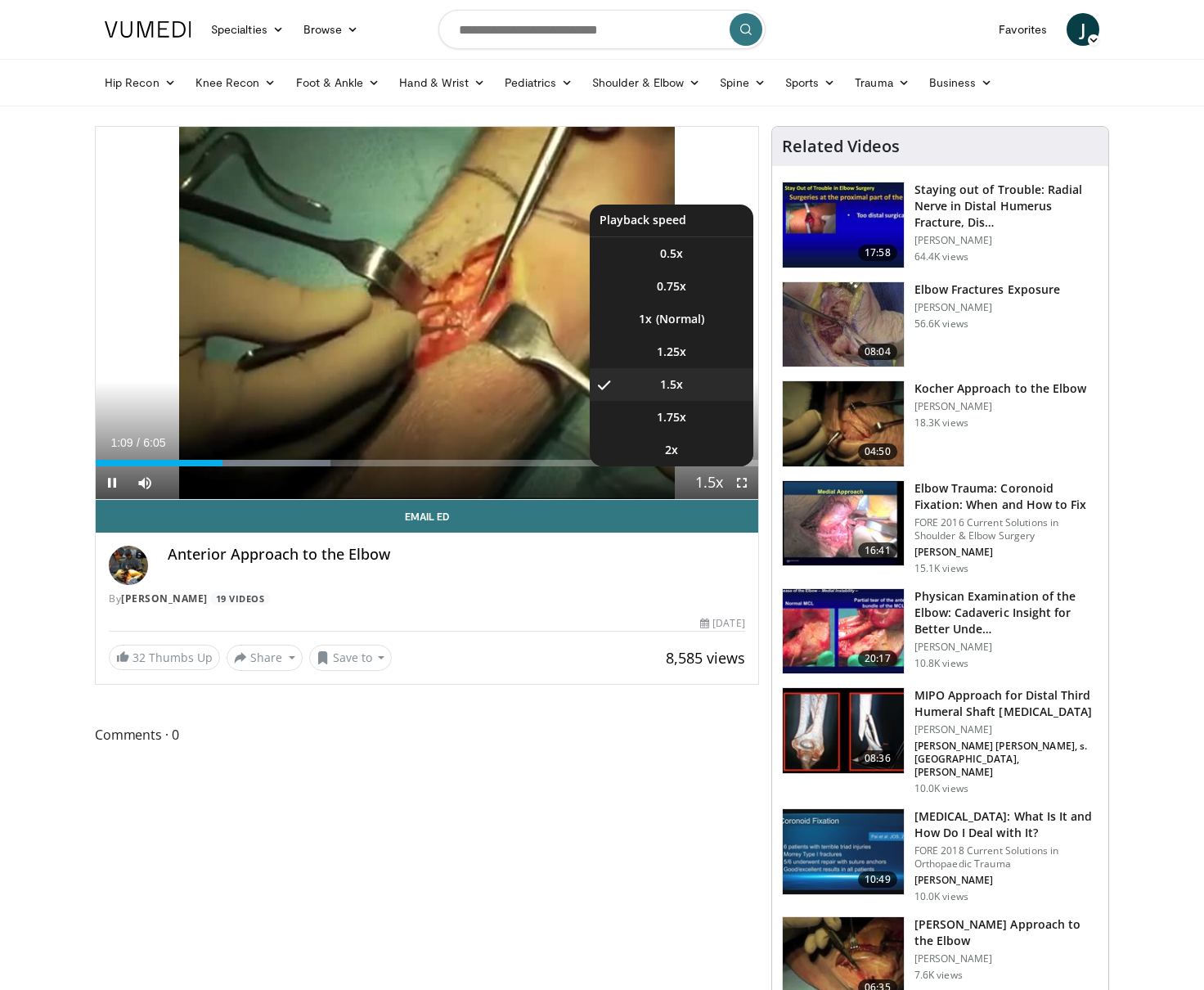
click at [712, 475] on span "Video Player" at bounding box center [708, 483] width 22 height 32
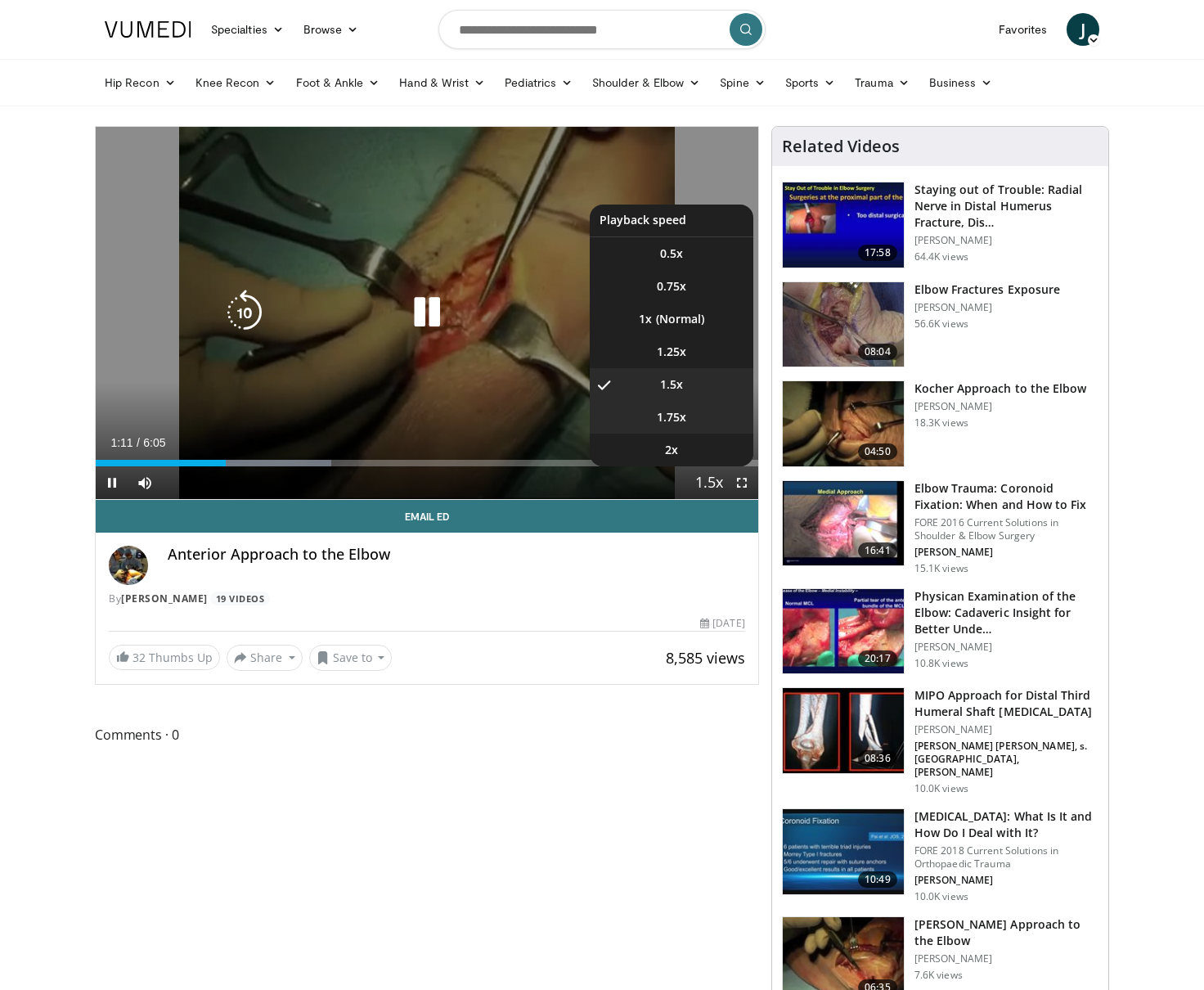
click at [689, 425] on li "1.75x" at bounding box center [672, 417] width 163 height 32
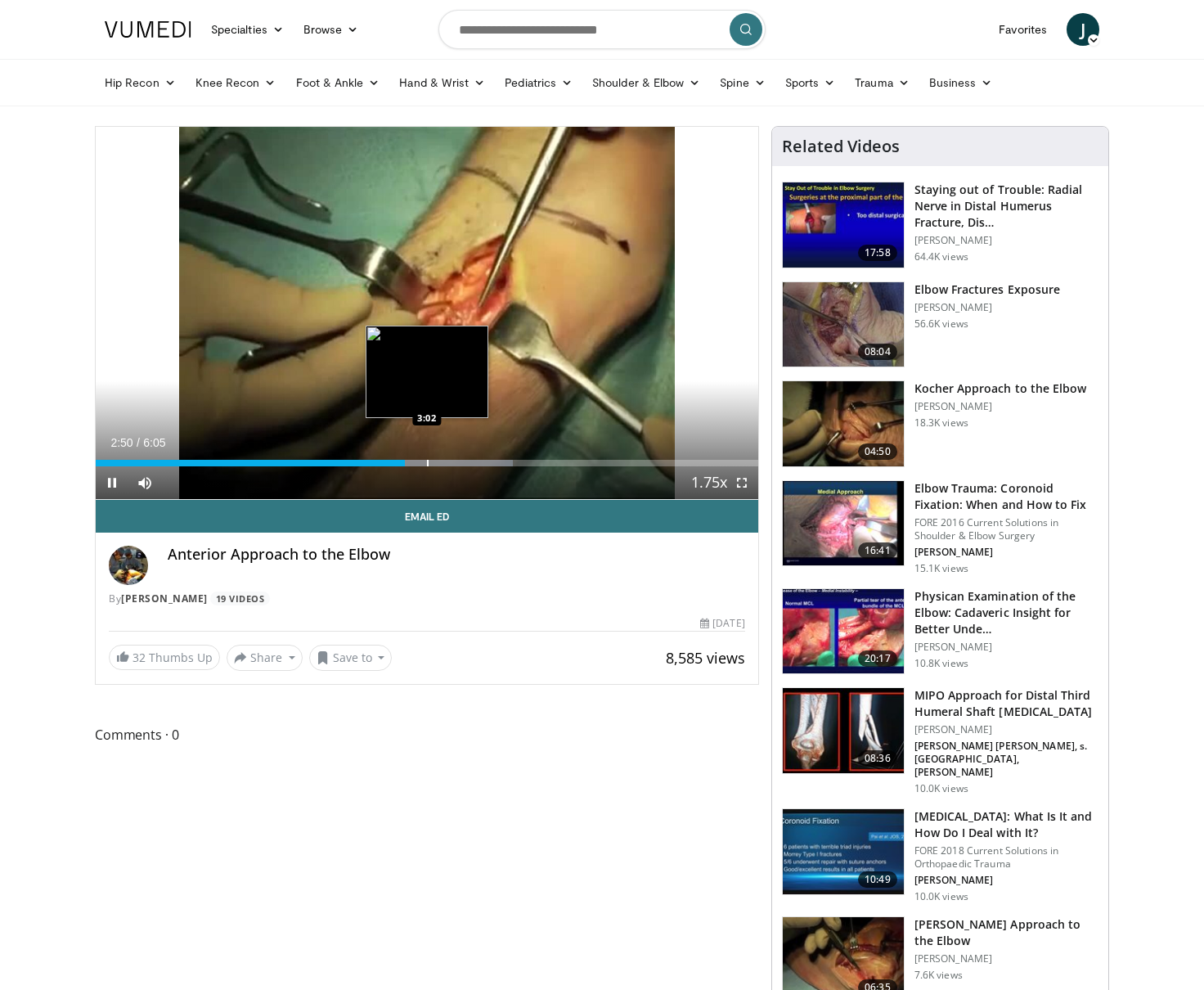
click at [427, 464] on div "Progress Bar" at bounding box center [428, 463] width 2 height 7
click at [446, 466] on div "Progress Bar" at bounding box center [447, 463] width 2 height 7
click at [453, 466] on div "Progress Bar" at bounding box center [452, 463] width 2 height 7
click at [474, 466] on div "Progress Bar" at bounding box center [473, 463] width 2 height 7
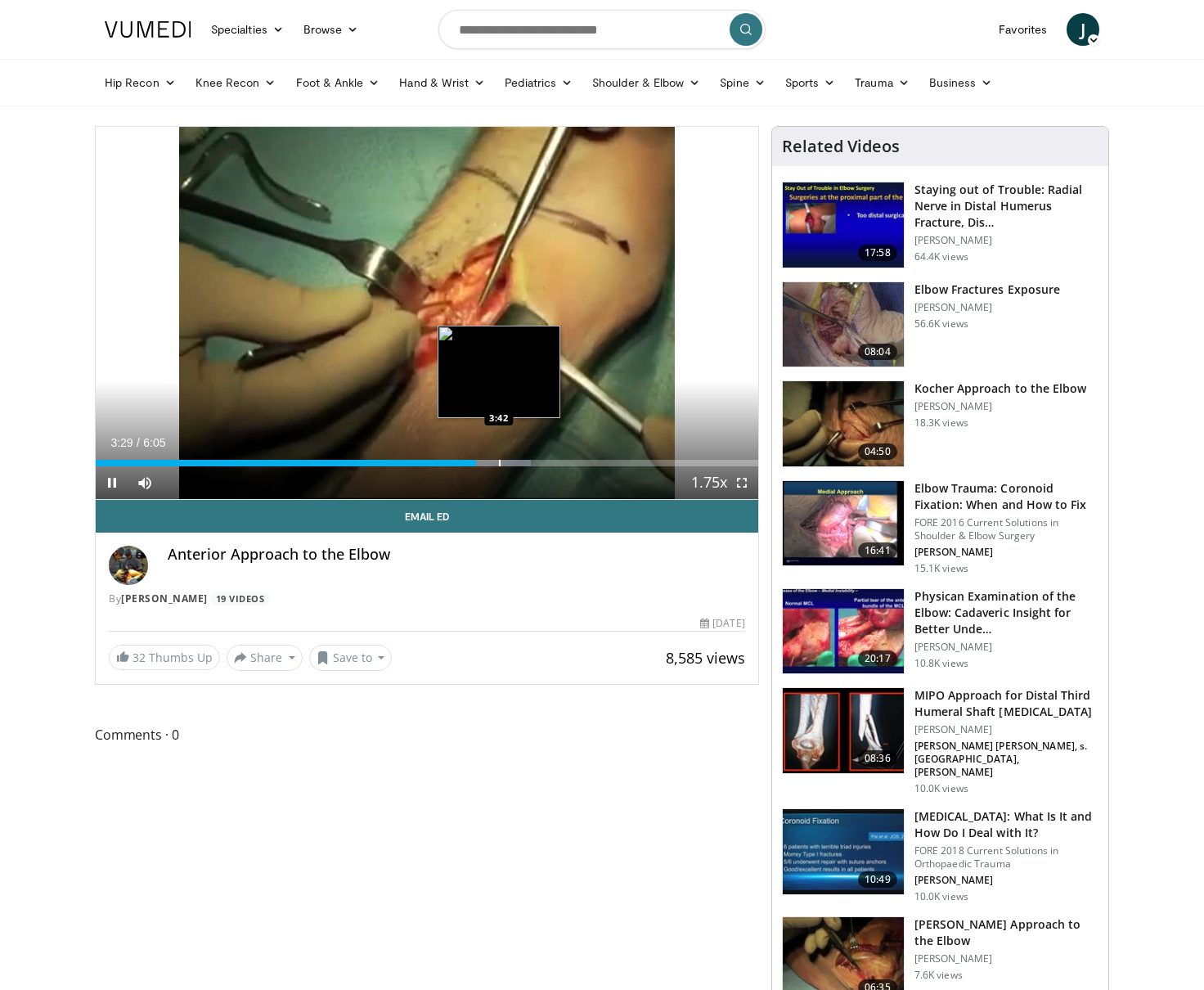
click at [500, 463] on div "Progress Bar" at bounding box center [500, 463] width 2 height 7
click at [527, 467] on div "Current Time 3:43 / Duration 6:05 Pause Skip Backward Skip Forward Mute Loaded …" at bounding box center [427, 482] width 662 height 32
click at [527, 463] on div "Progress Bar" at bounding box center [527, 463] width 2 height 7
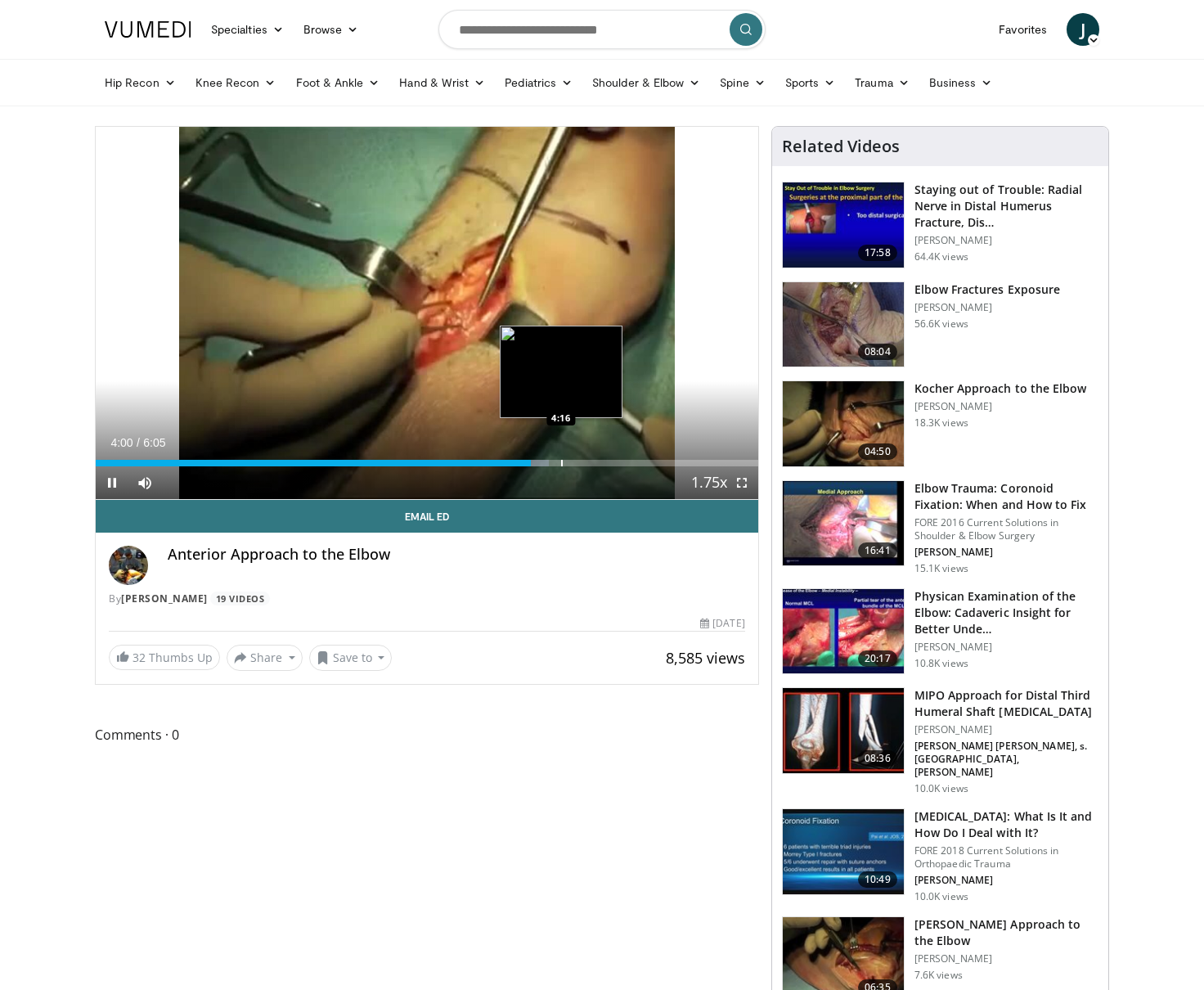
click at [562, 465] on div "Progress Bar" at bounding box center [562, 463] width 2 height 7
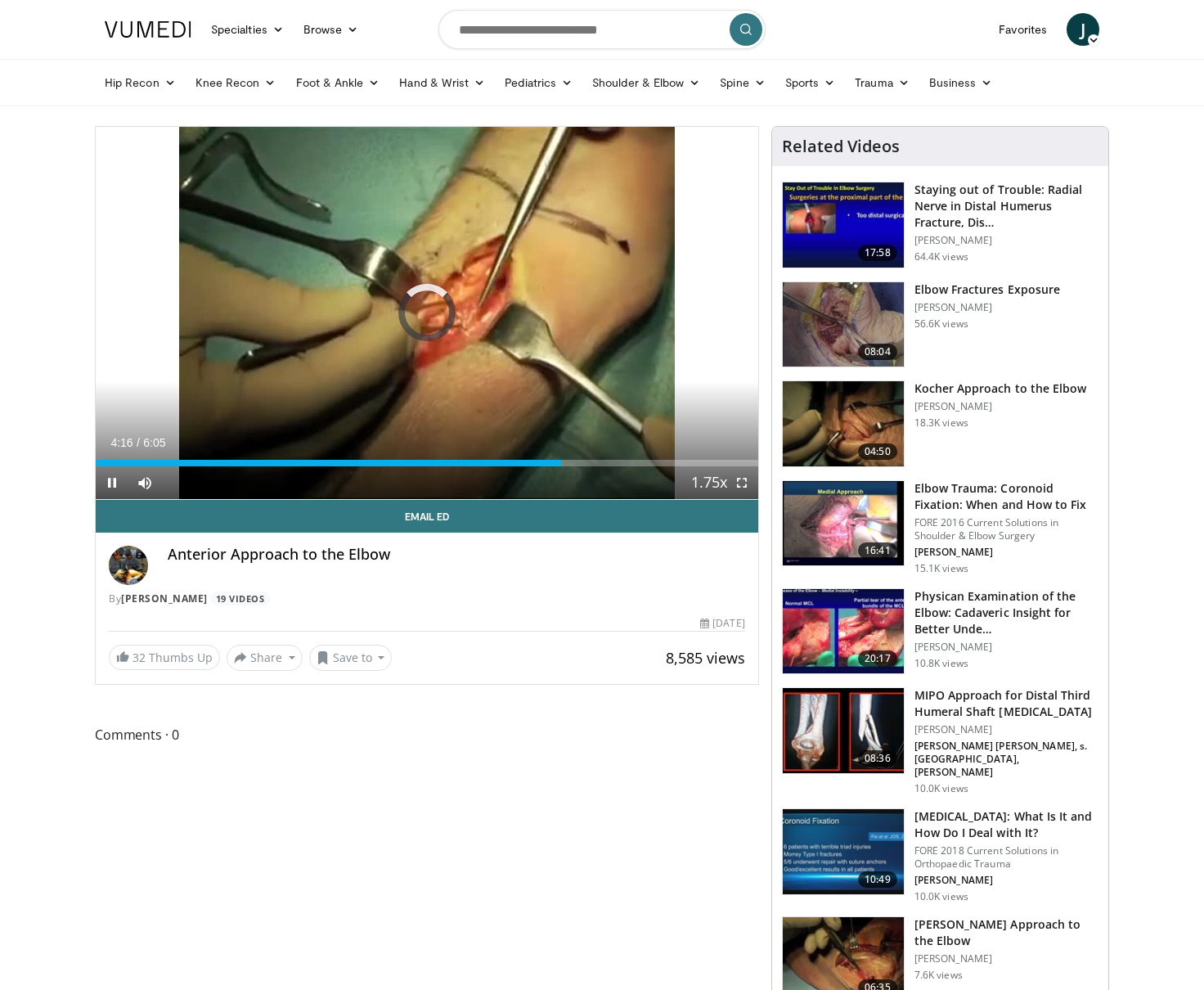
click at [602, 468] on div "Current Time 4:16 / Duration 6:05 Pause Skip Backward Skip Forward Mute Loaded …" at bounding box center [427, 482] width 662 height 32
click at [611, 463] on div "Loaded : 0.00% 4:16 4:45" at bounding box center [427, 463] width 662 height 7
click at [661, 468] on div "Current Time 4:44 / Duration 6:05 Pause Skip Backward Skip Forward Mute Loaded …" at bounding box center [427, 482] width 662 height 32
click at [667, 467] on div "Current Time 4:44 / Duration 6:05 Pause Skip Backward Skip Forward Mute Loaded …" at bounding box center [427, 482] width 662 height 32
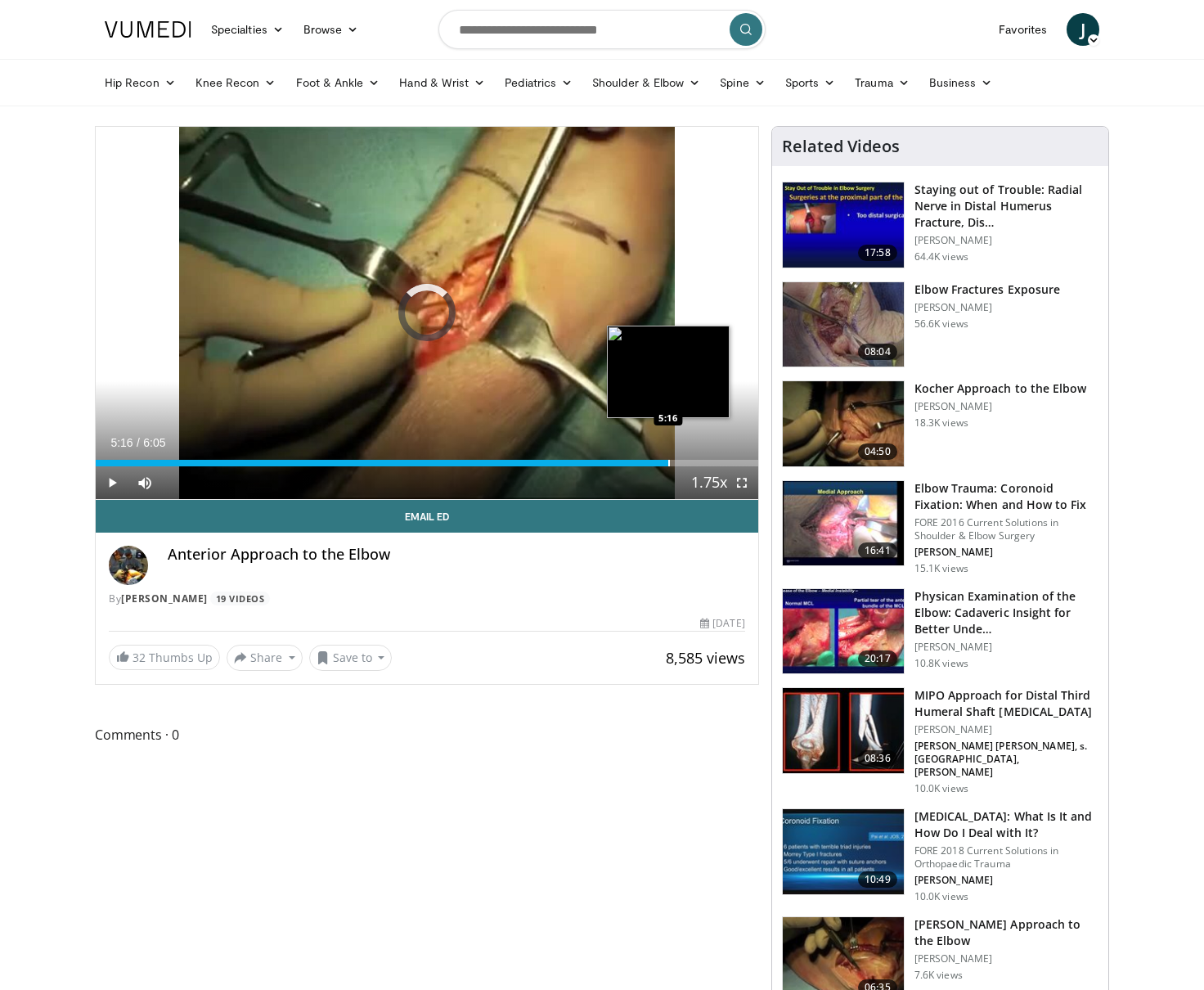
click at [668, 466] on div "Progress Bar" at bounding box center [669, 463] width 2 height 7
drag, startPoint x: 653, startPoint y: 488, endPoint x: 628, endPoint y: 498, distance: 26.9
